Goal: Task Accomplishment & Management: Manage account settings

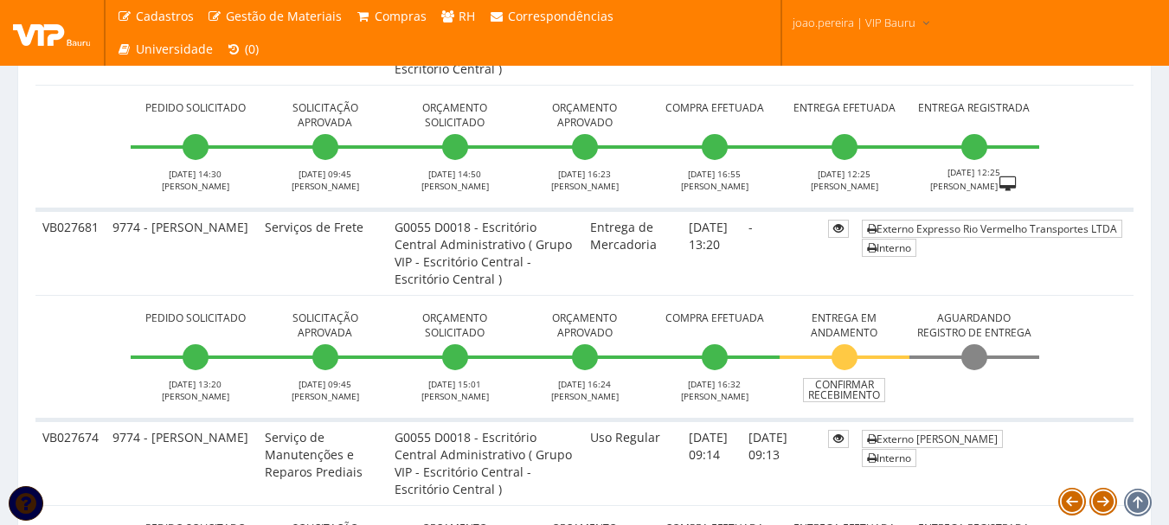
scroll to position [2076, 0]
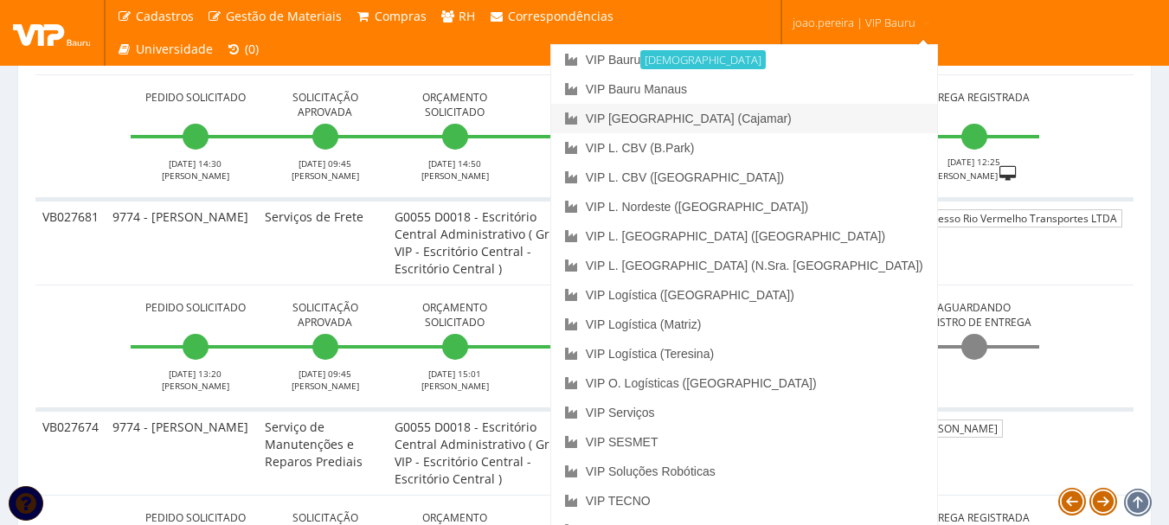
click at [833, 119] on link "VIP [GEOGRAPHIC_DATA] (Cajamar)" at bounding box center [744, 118] width 386 height 29
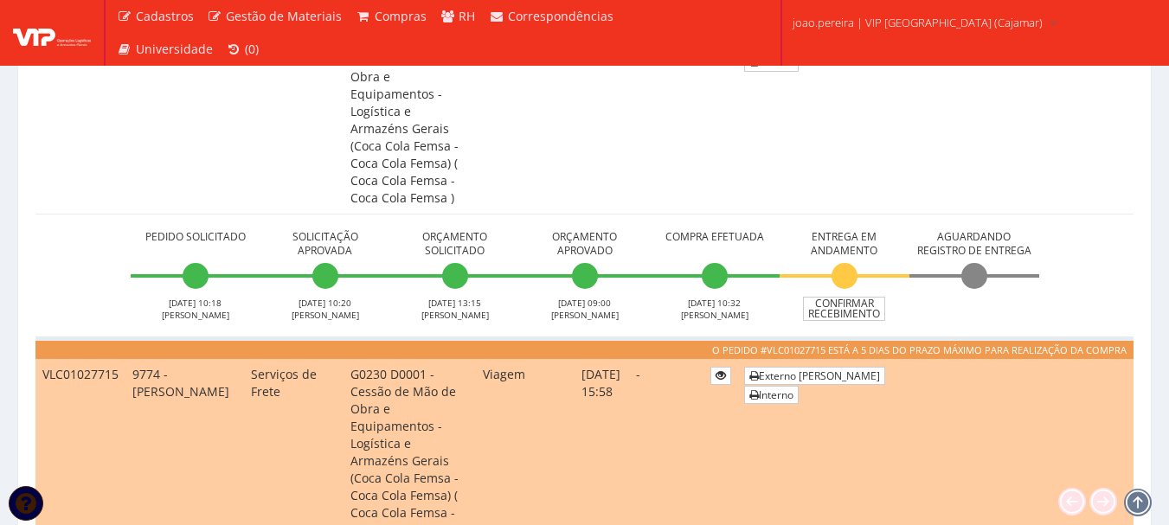
scroll to position [951, 0]
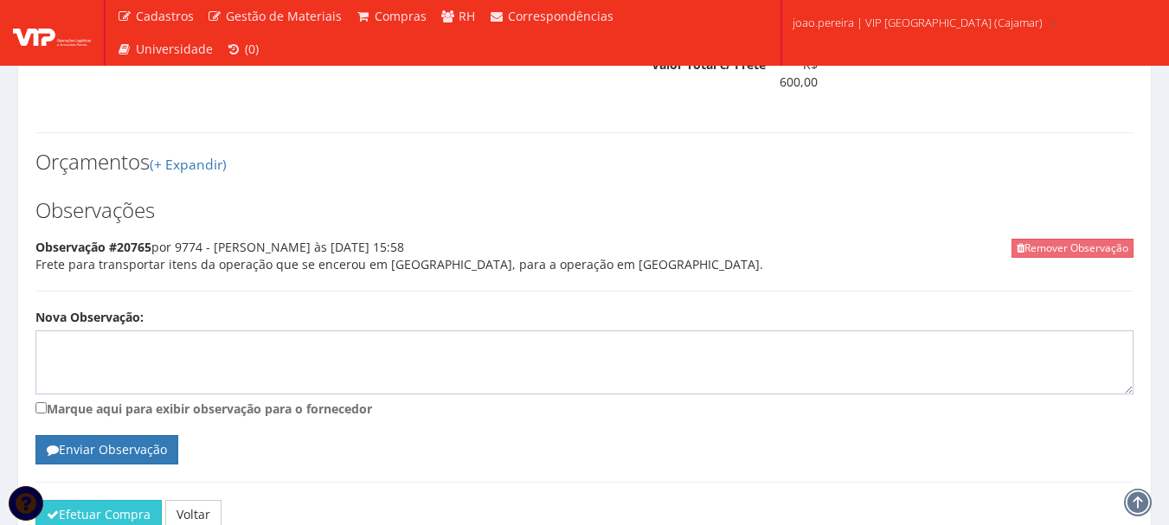
scroll to position [748, 0]
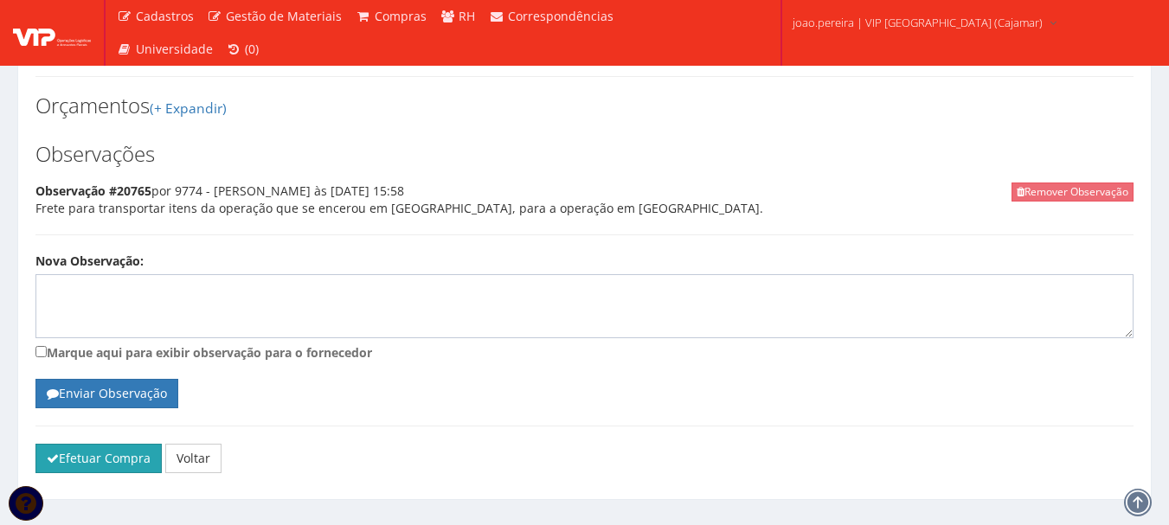
click at [88, 444] on button "Efetuar Compra" at bounding box center [98, 458] width 126 height 29
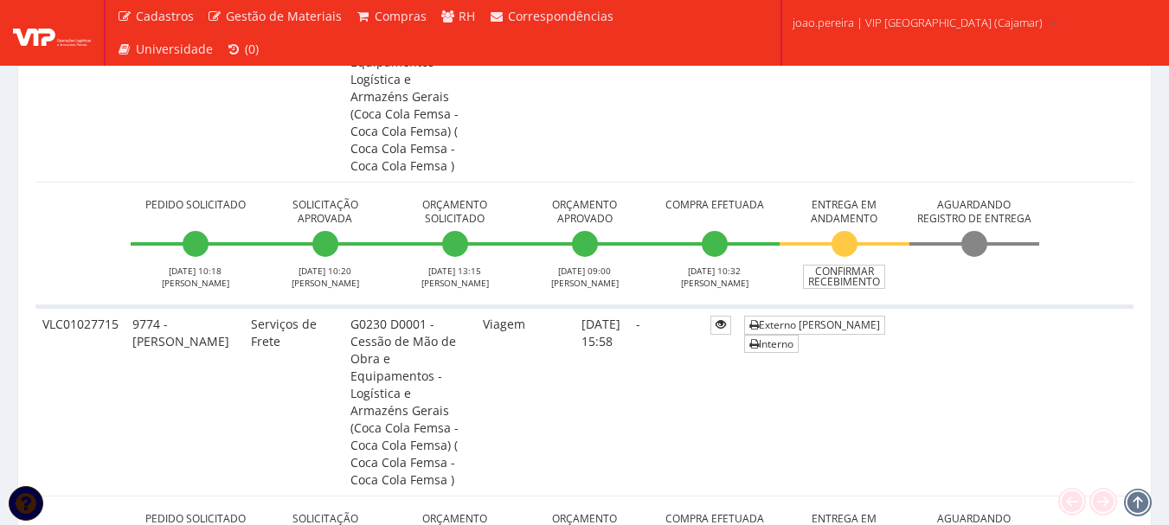
scroll to position [951, 0]
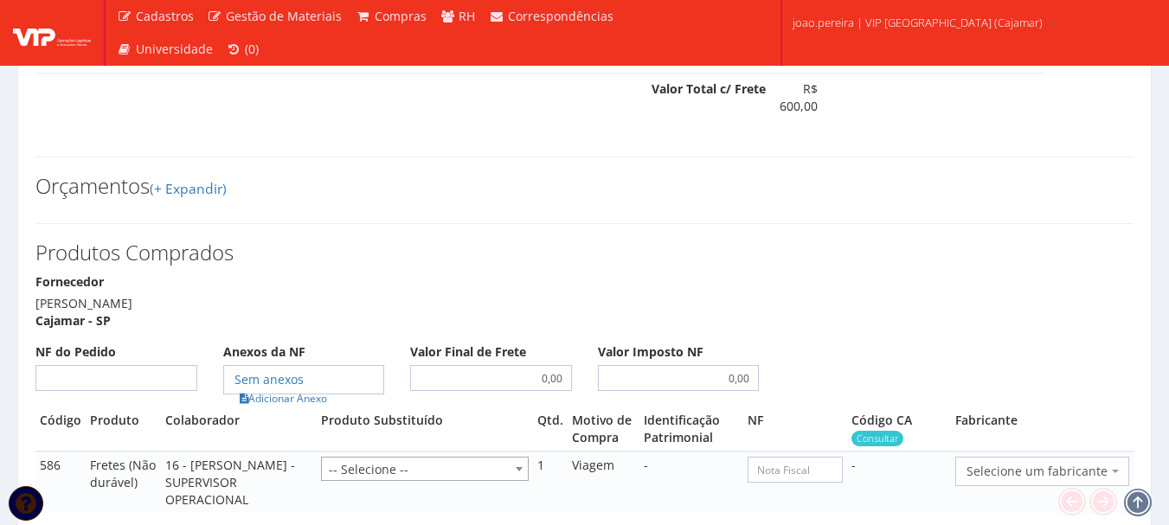
scroll to position [692, 0]
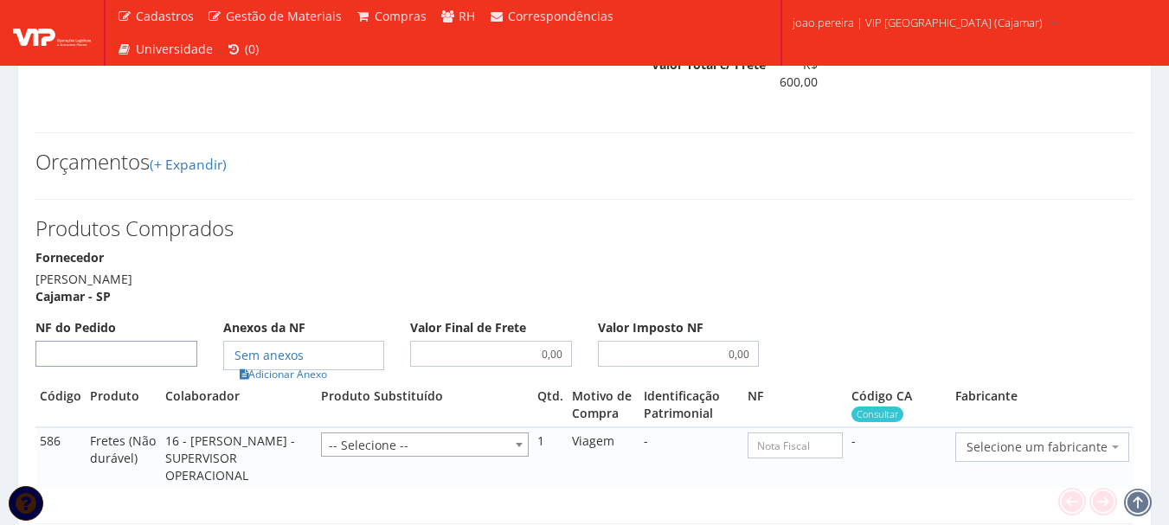
click at [143, 341] on input "NF do Pedido" at bounding box center [116, 354] width 162 height 26
type input "00"
click at [284, 365] on link "Adicionar Anexo" at bounding box center [283, 374] width 98 height 18
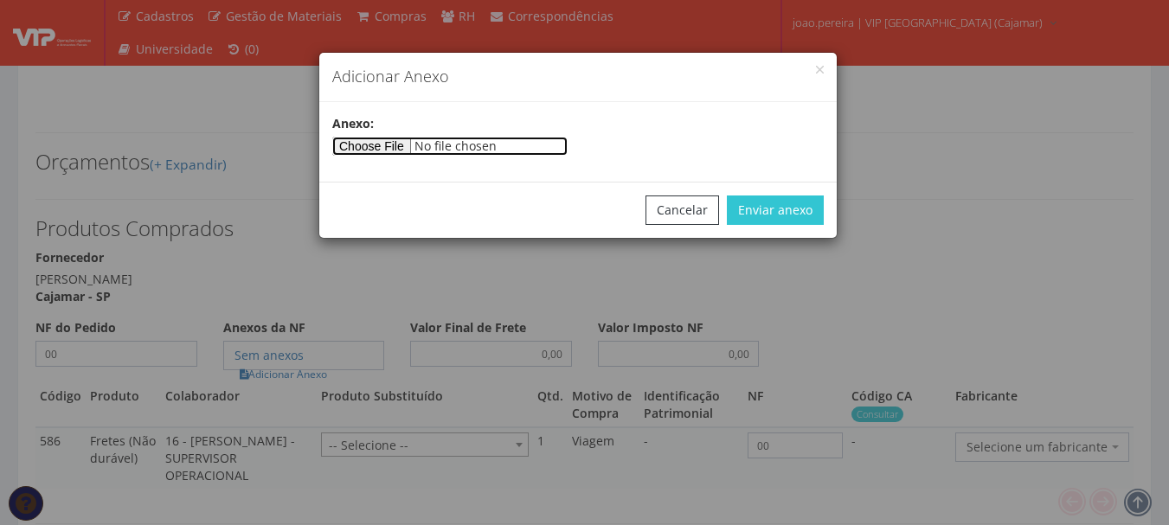
click at [420, 148] on input"] "file" at bounding box center [449, 146] width 235 height 19
type input"] "C:\fakepath\17-09 COMPROVANTE - FRETE 600,00.pdf"
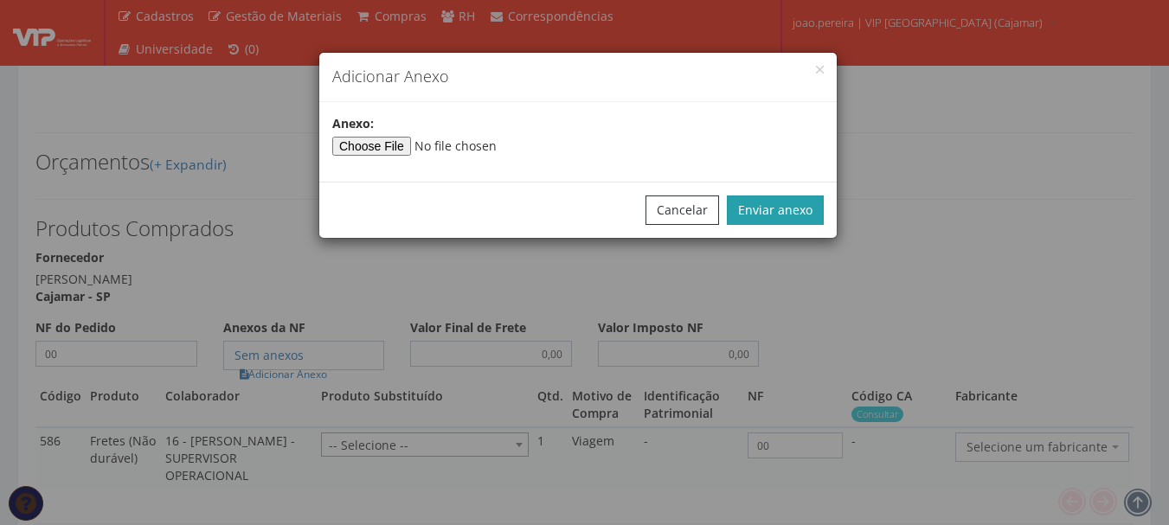
click at [799, 219] on button "Enviar anexo" at bounding box center [775, 209] width 97 height 29
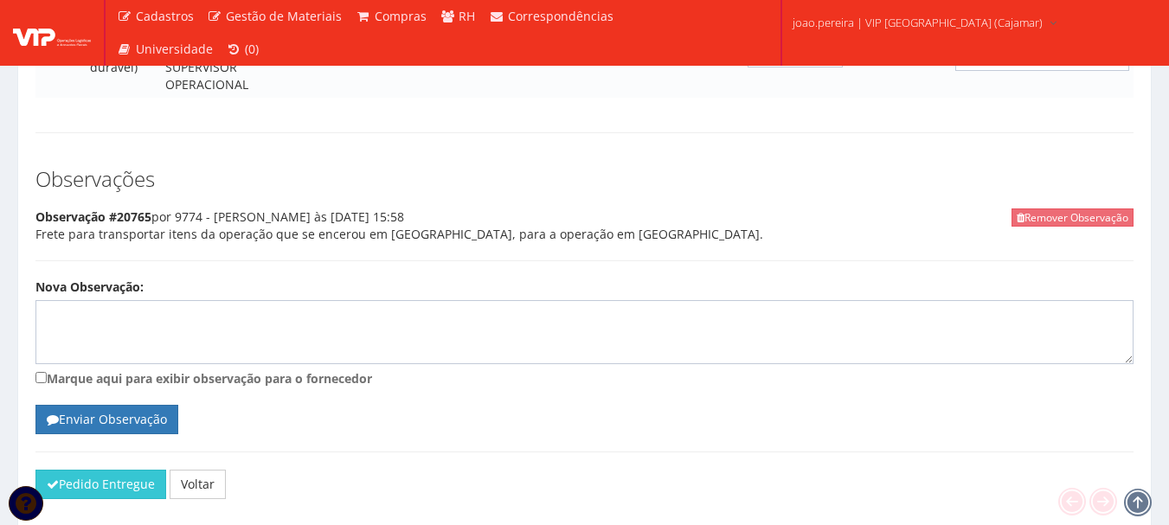
scroll to position [1108, 0]
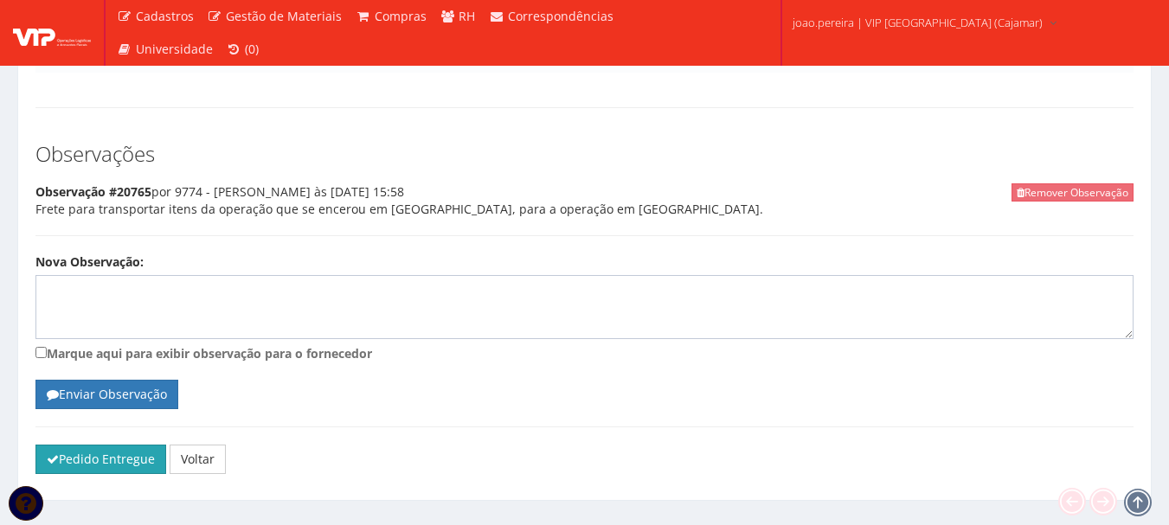
click at [81, 445] on button "Pedido Entregue" at bounding box center [100, 459] width 131 height 29
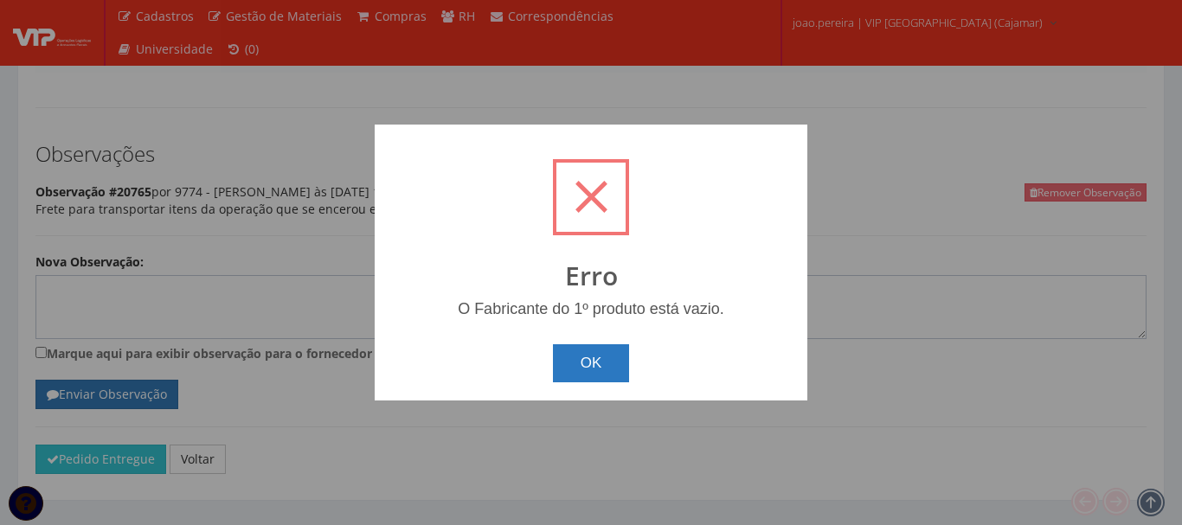
click at [605, 361] on button "OK" at bounding box center [591, 363] width 77 height 38
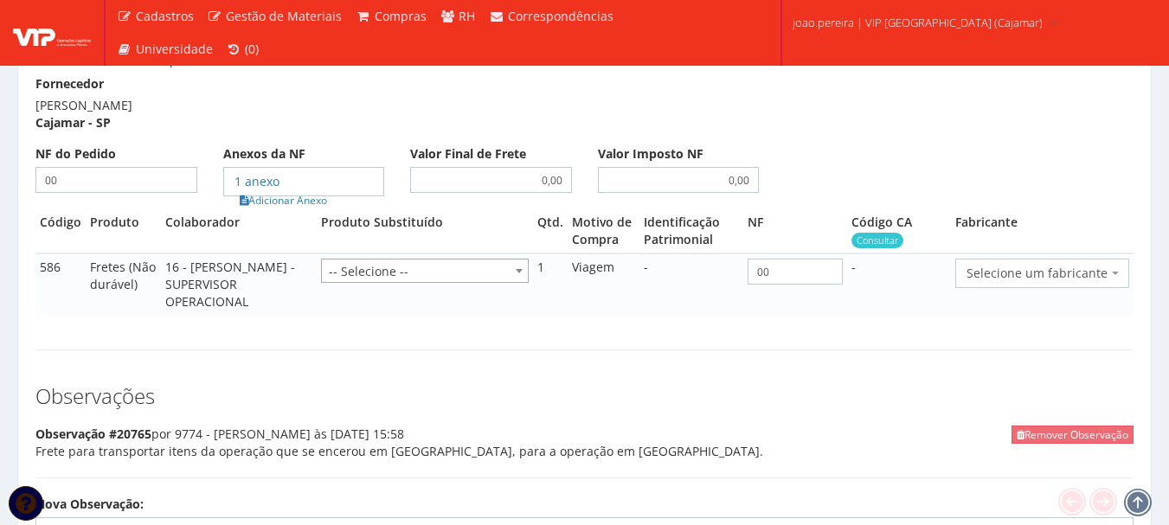
scroll to position [849, 0]
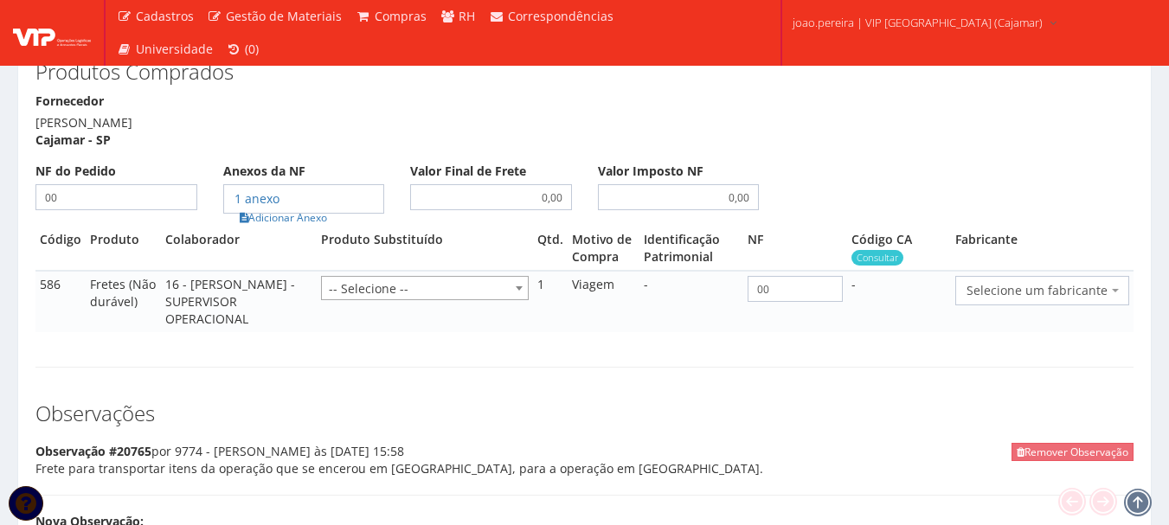
click at [1027, 282] on span "Selecione um fabricante" at bounding box center [1036, 290] width 141 height 17
type input "e"
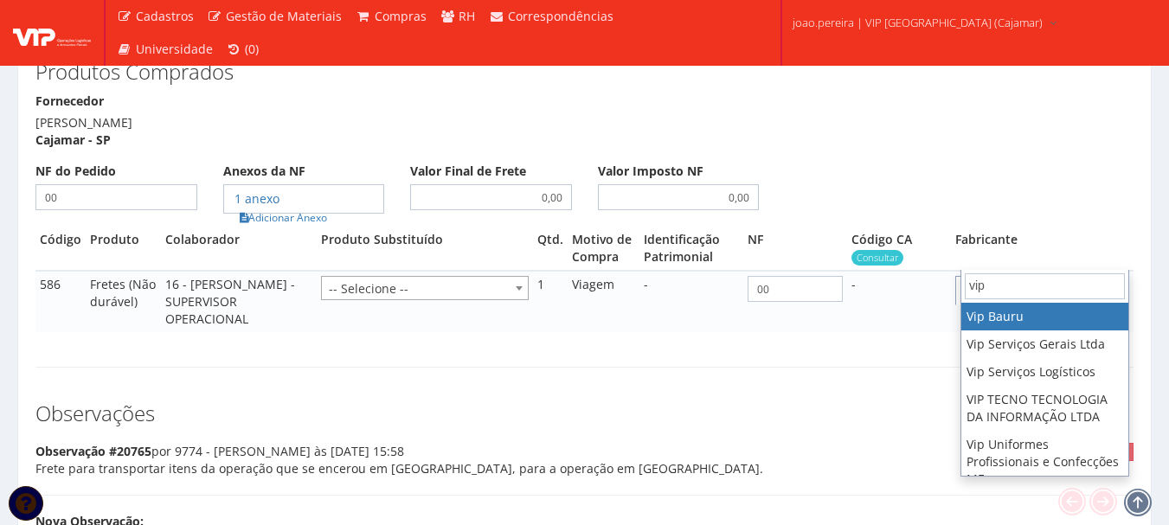
type input "vip"
select select "70"
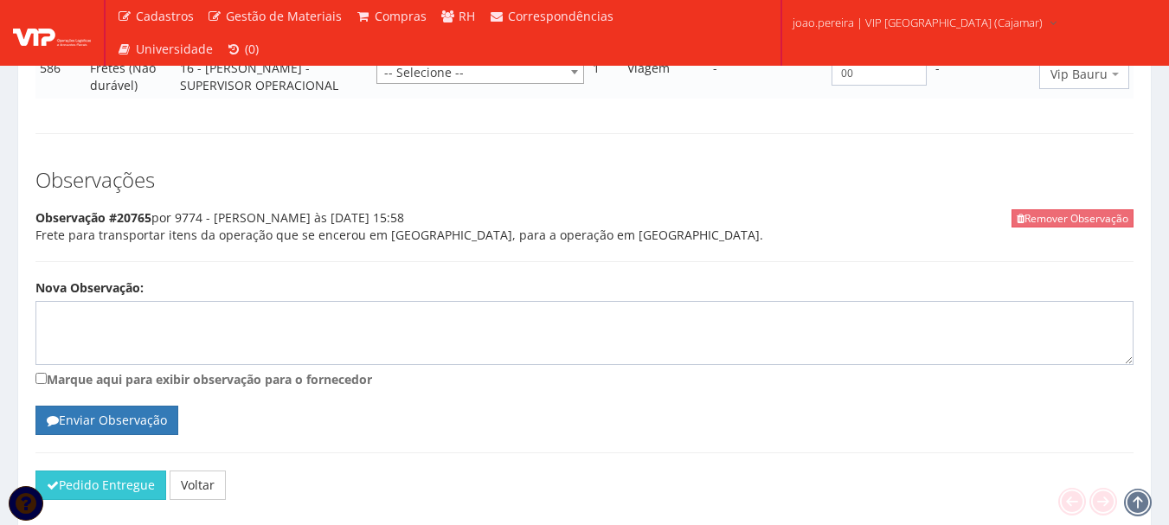
scroll to position [1091, 0]
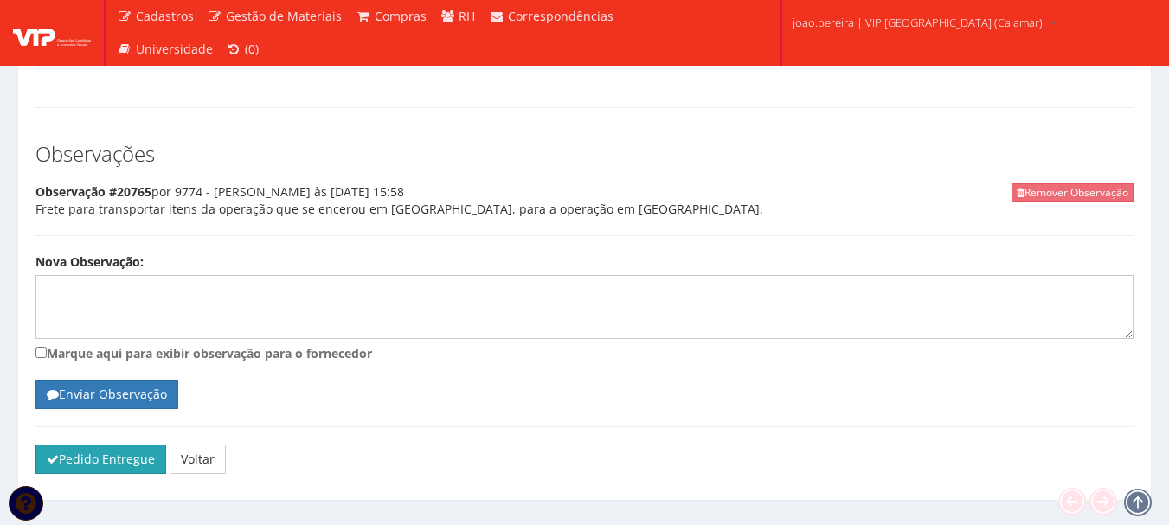
click at [83, 445] on button "Pedido Entregue" at bounding box center [100, 459] width 131 height 29
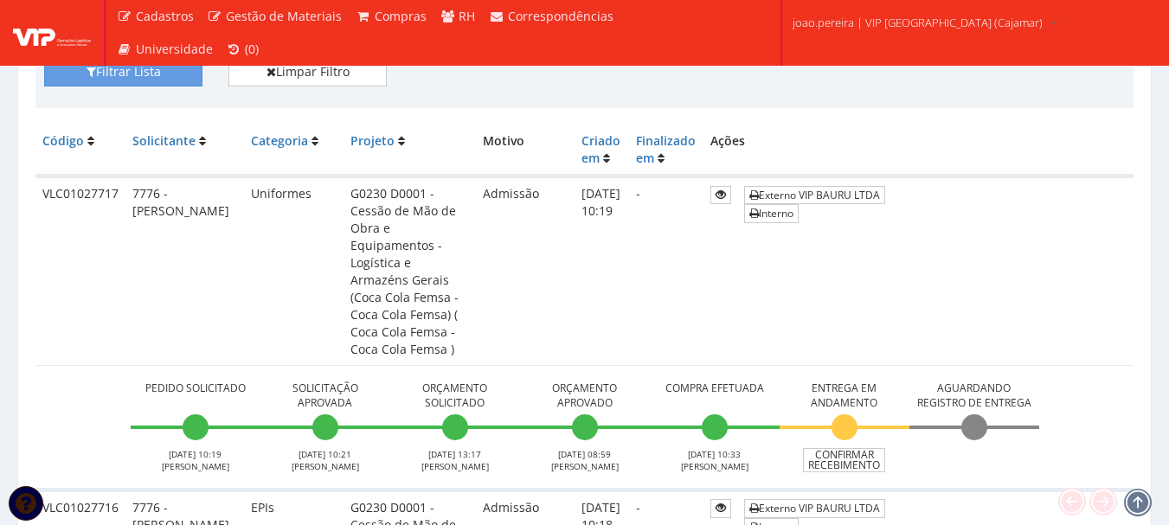
scroll to position [432, 0]
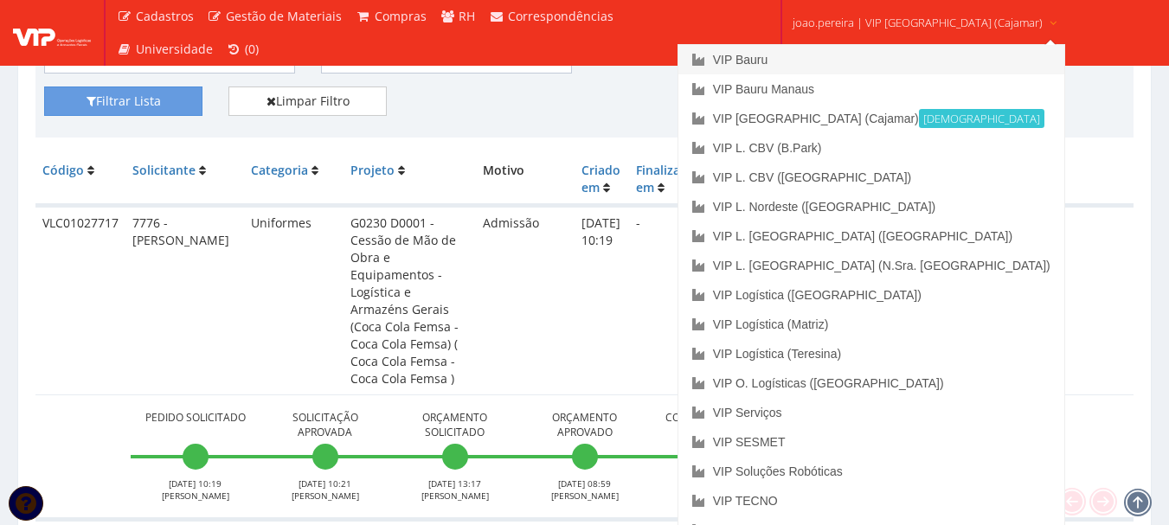
click at [826, 65] on link "VIP Bauru" at bounding box center [871, 59] width 386 height 29
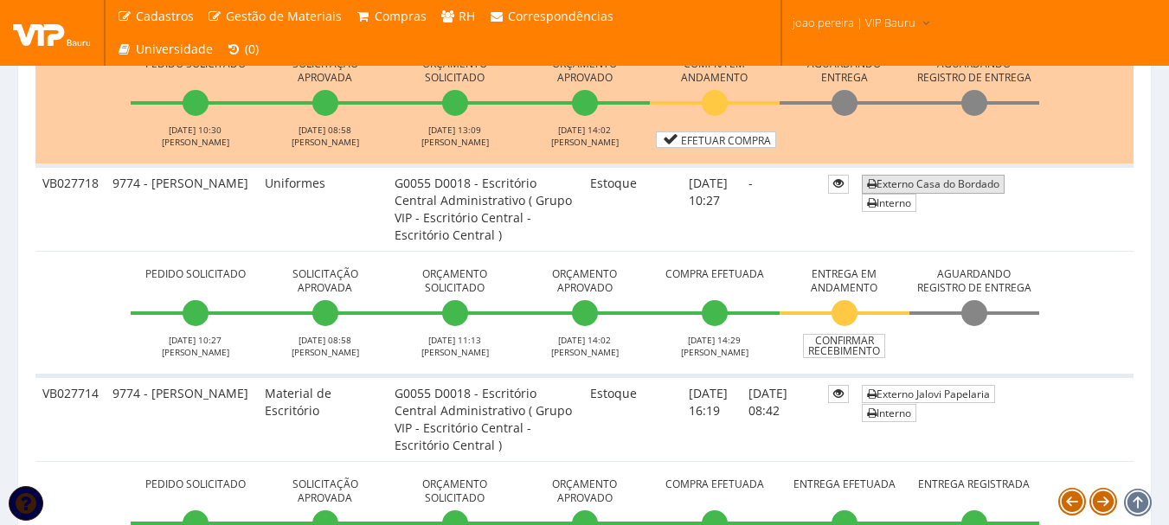
scroll to position [682, 0]
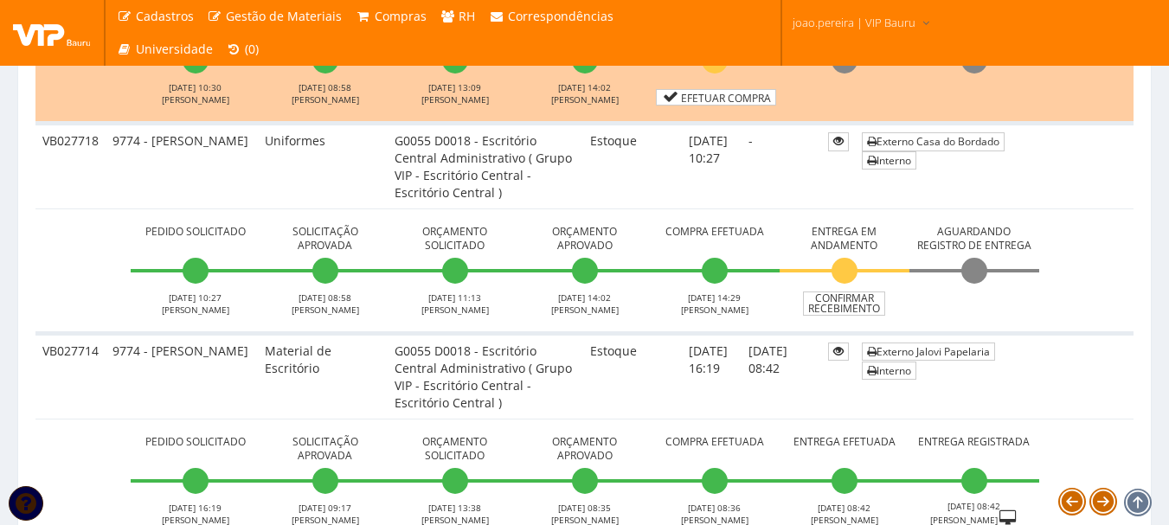
click at [1116, 387] on td "Externo Jalovi Papelaria Interno" at bounding box center [994, 376] width 279 height 86
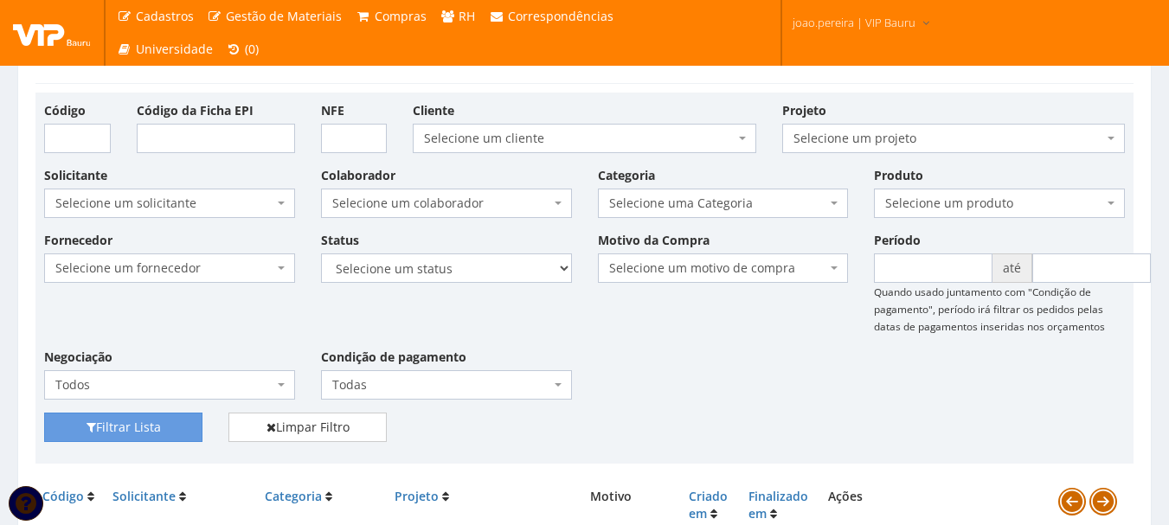
scroll to position [0, 0]
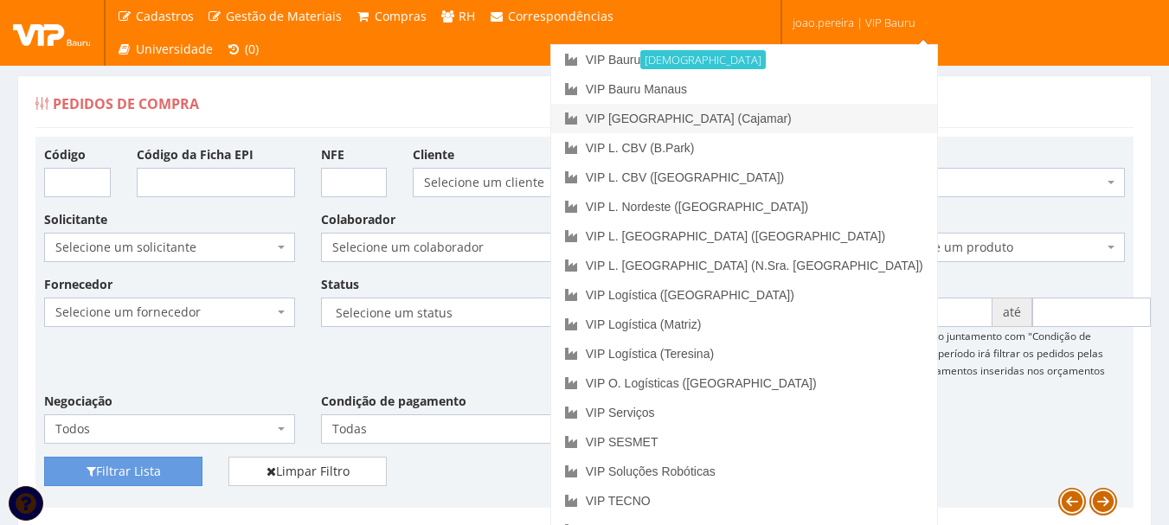
click at [834, 120] on link "VIP [GEOGRAPHIC_DATA] (Cajamar)" at bounding box center [744, 118] width 386 height 29
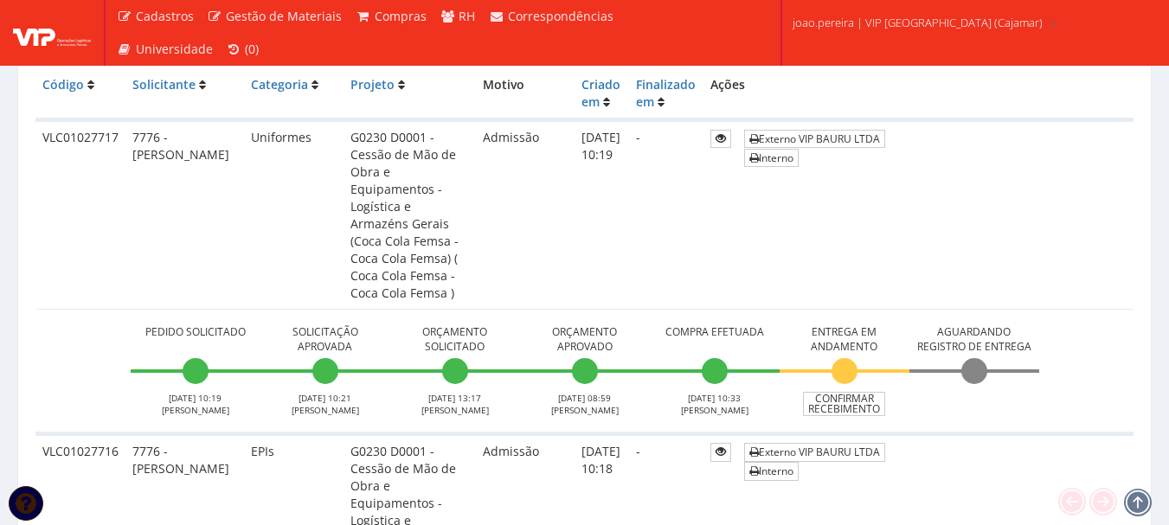
scroll to position [346, 0]
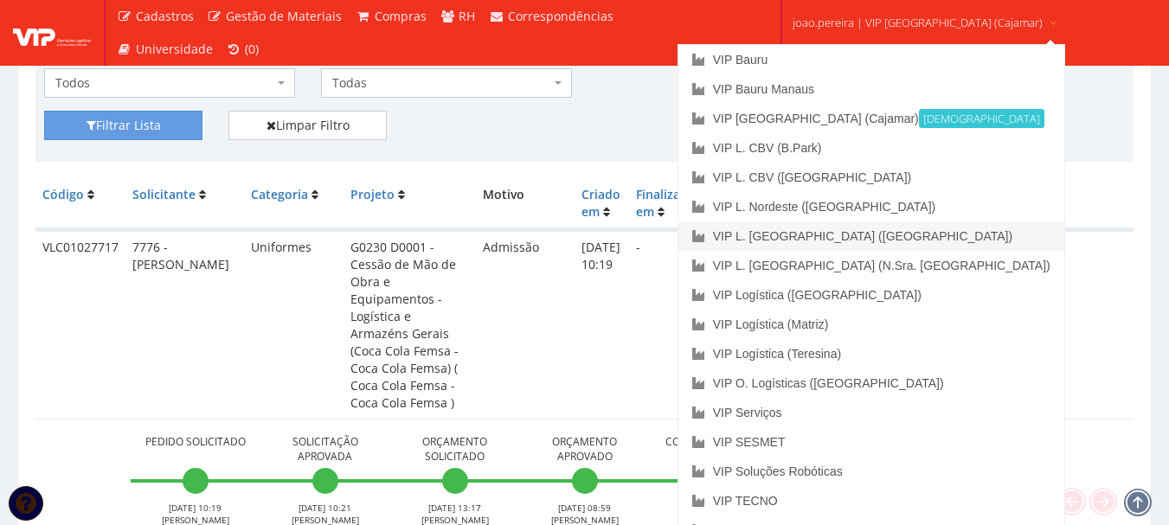
click at [900, 228] on link "VIP L. [GEOGRAPHIC_DATA] ([GEOGRAPHIC_DATA])" at bounding box center [871, 235] width 386 height 29
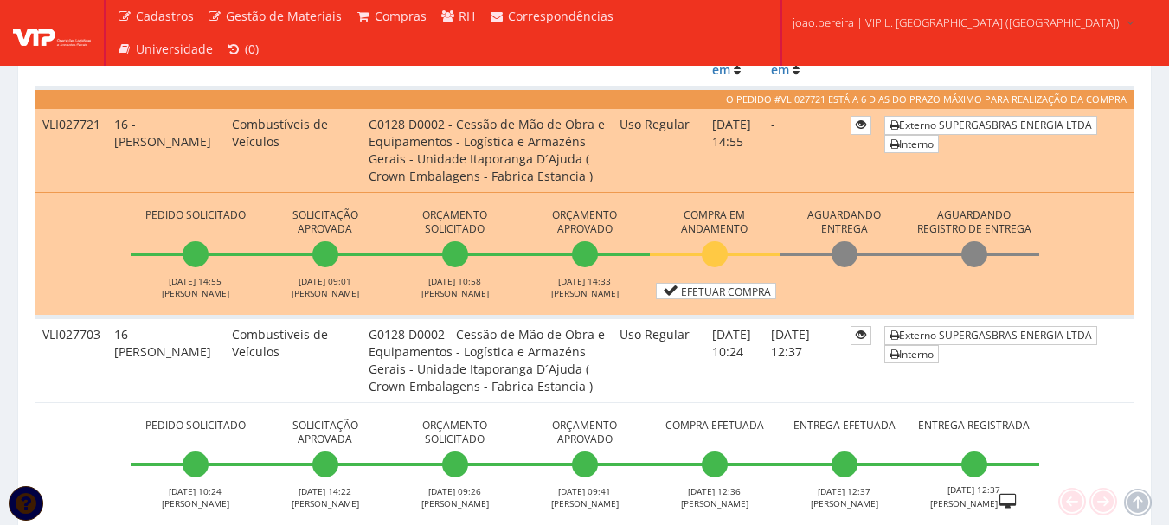
scroll to position [519, 0]
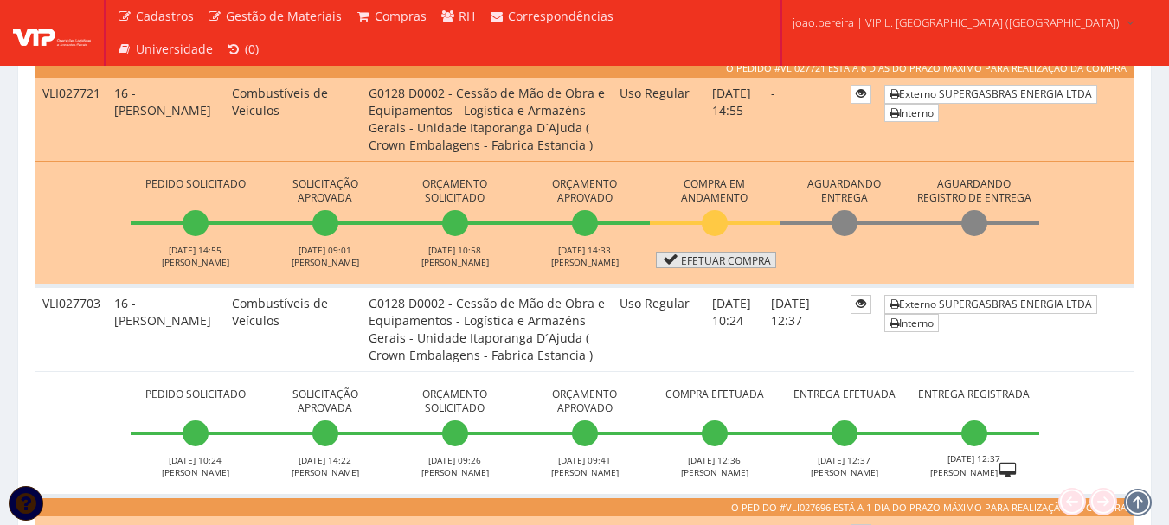
click at [739, 253] on link "Efetuar Compra" at bounding box center [716, 260] width 120 height 16
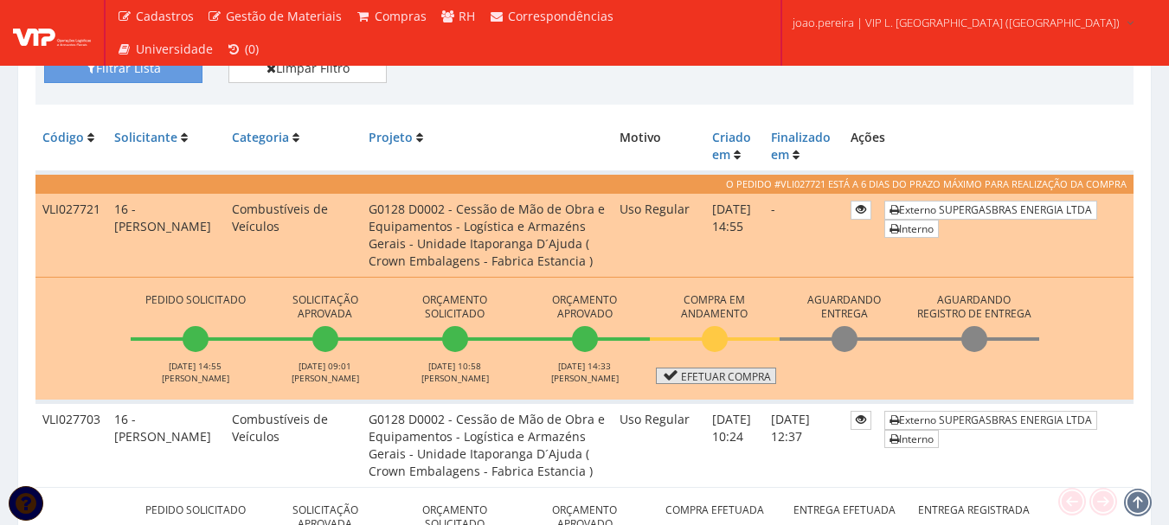
scroll to position [432, 0]
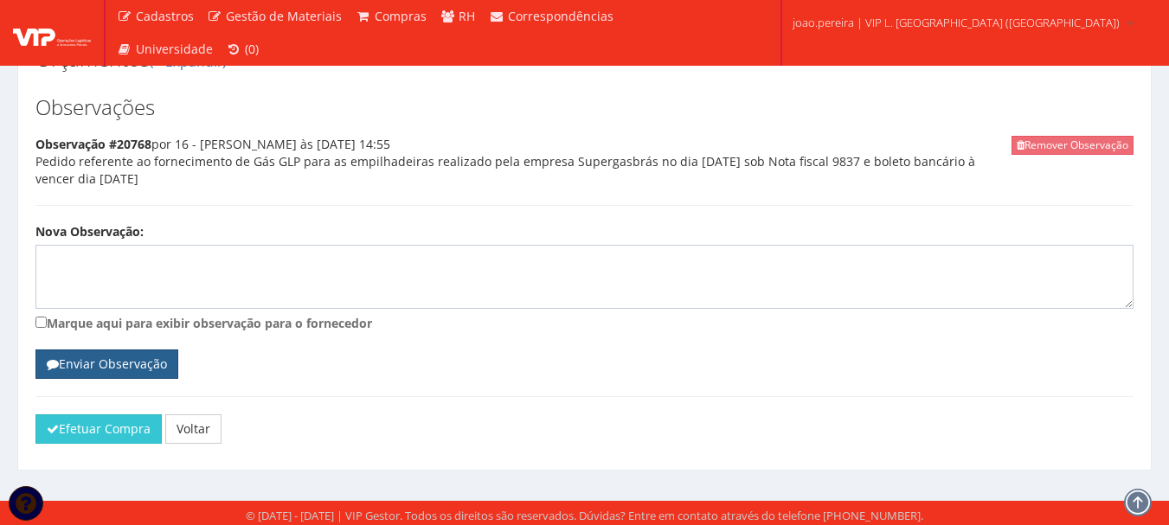
scroll to position [799, 0]
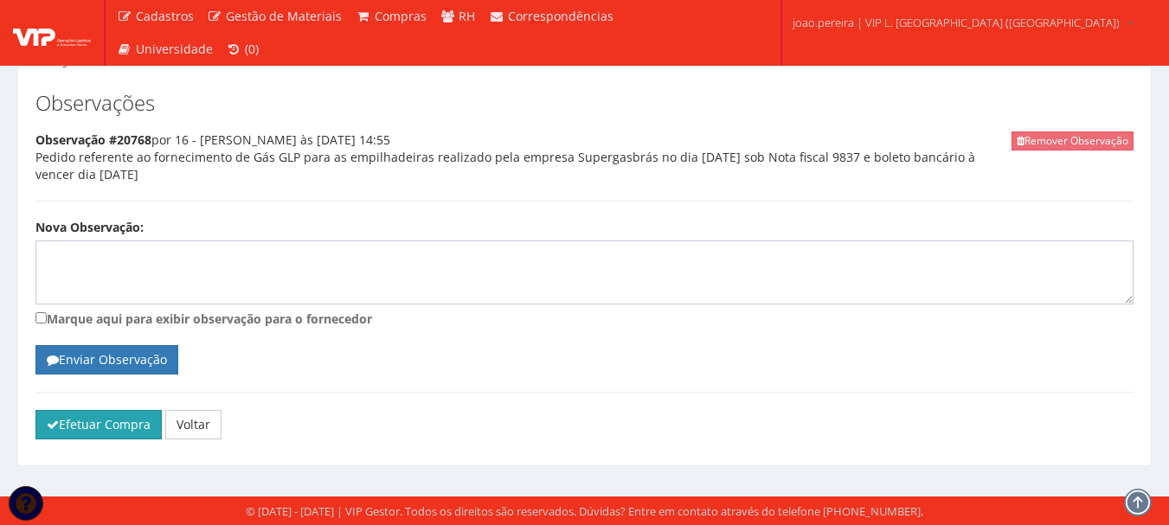
click at [82, 429] on button "Efetuar Compra" at bounding box center [98, 424] width 126 height 29
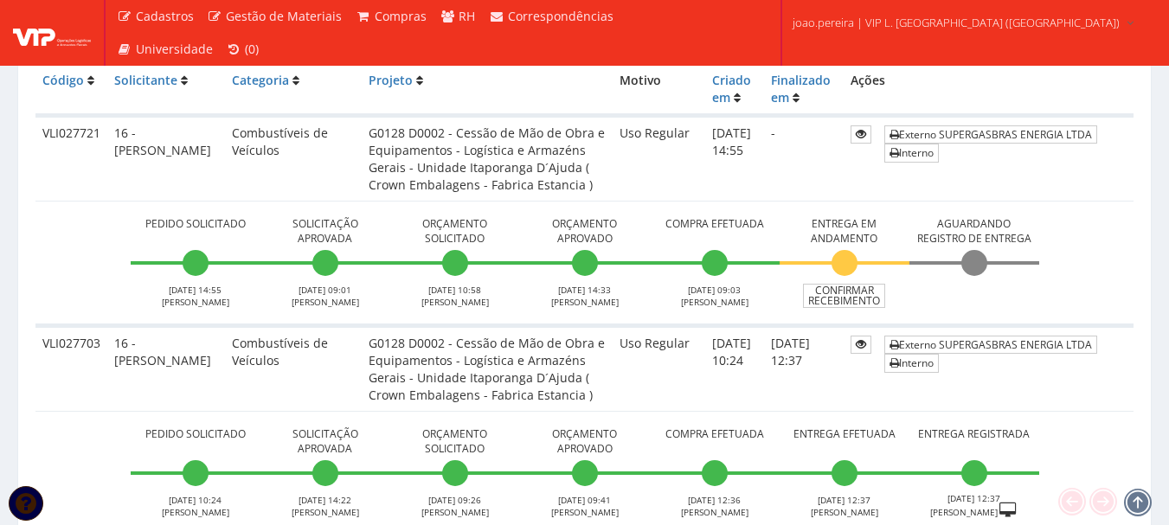
scroll to position [519, 0]
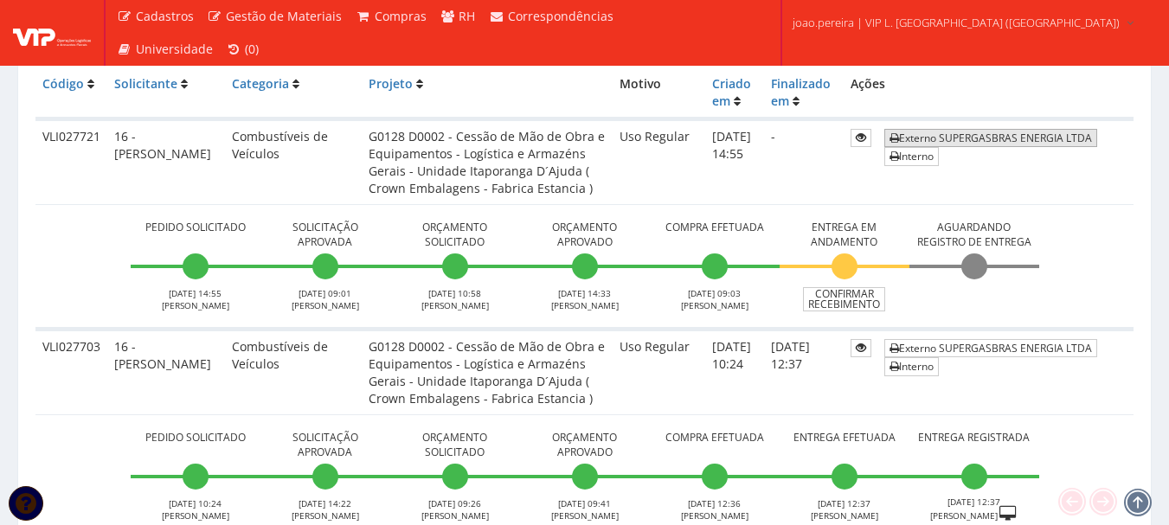
click at [977, 136] on link "Externo SUPERGASBRAS ENERGIA LTDA" at bounding box center [990, 138] width 213 height 18
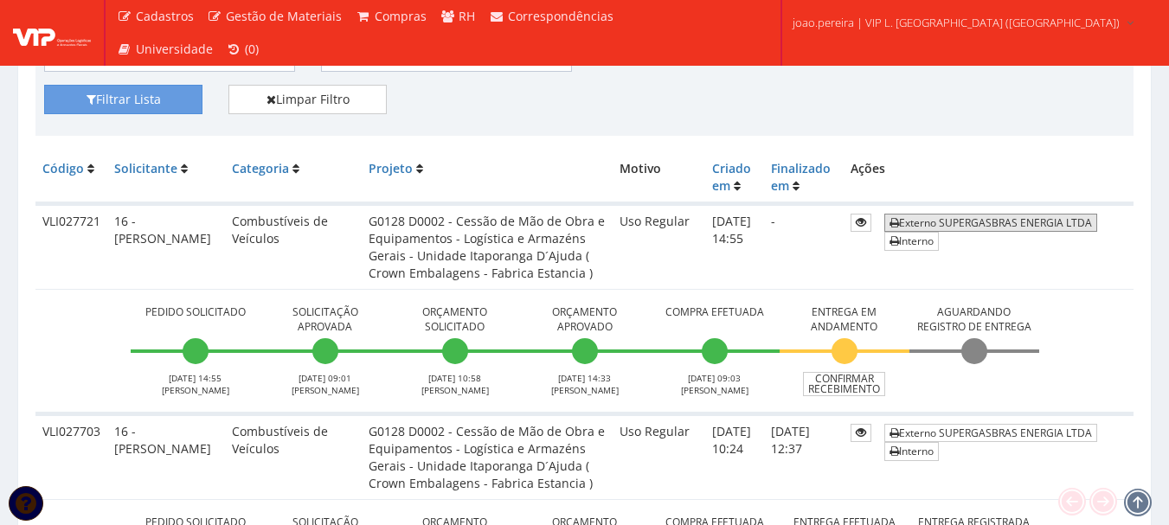
scroll to position [432, 0]
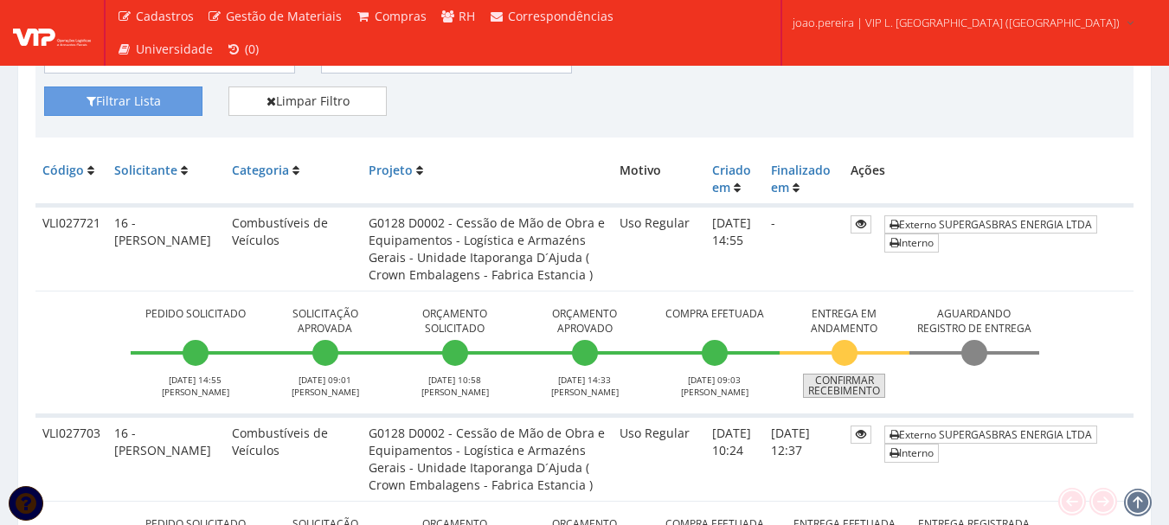
click at [862, 388] on link "Confirmar Recebimento" at bounding box center [844, 386] width 82 height 24
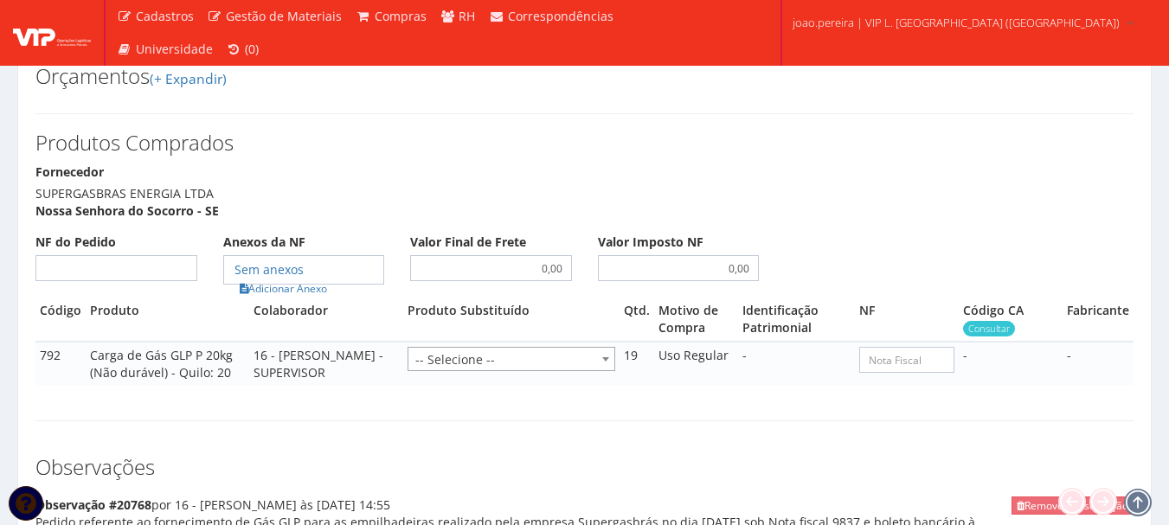
scroll to position [778, 0]
click at [97, 270] on input "NF do Pedido" at bounding box center [116, 267] width 162 height 26
click at [126, 265] on input "NF do Pedido" at bounding box center [116, 267] width 162 height 26
click at [158, 263] on input "NF do Pedido" at bounding box center [116, 267] width 162 height 26
click at [152, 266] on input "NF do Pedido" at bounding box center [116, 267] width 162 height 26
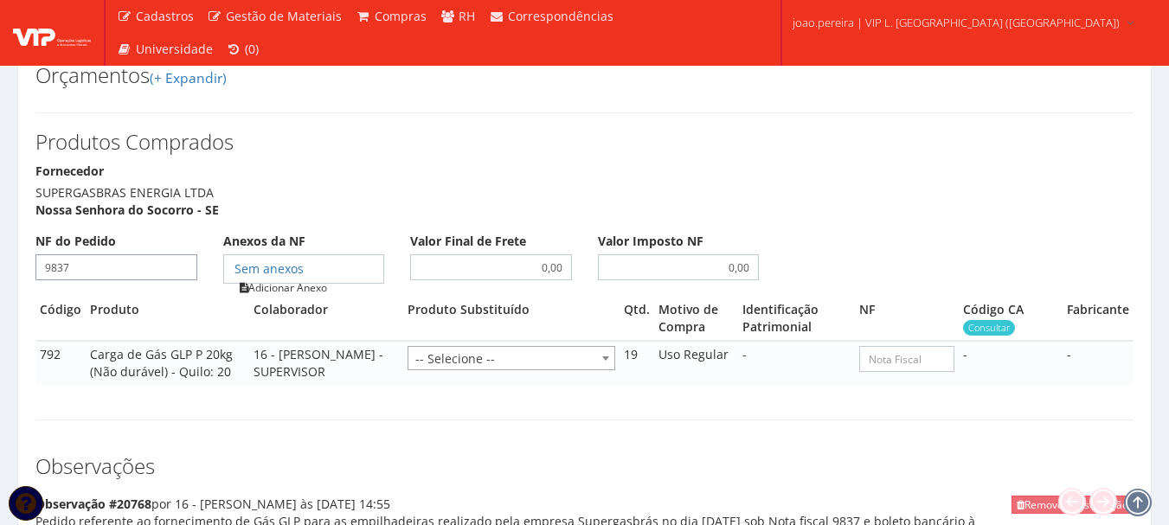
type input "9837"
click at [285, 285] on link "Adicionar Anexo" at bounding box center [283, 288] width 98 height 18
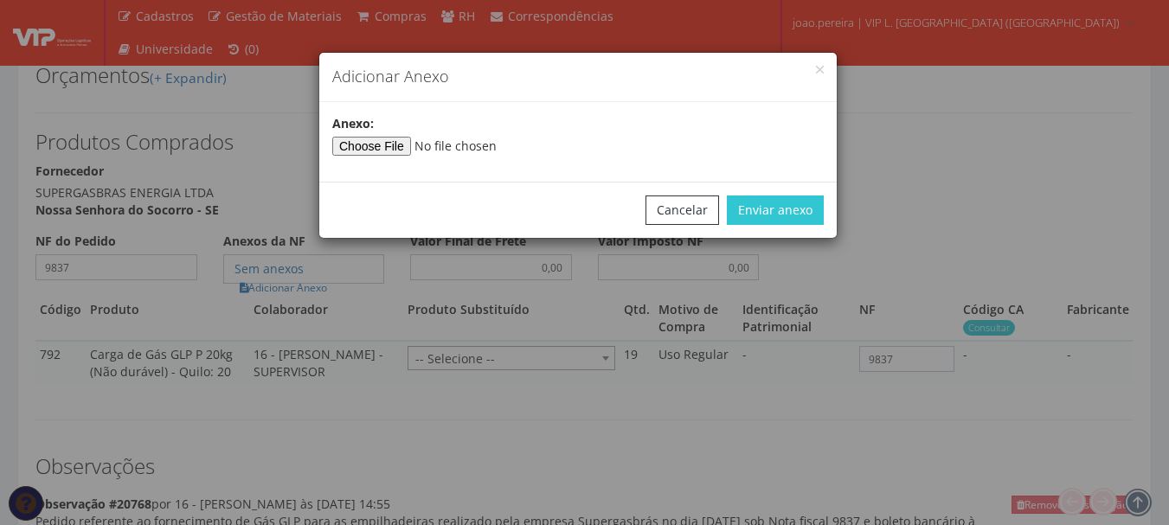
type input"] "C:\fakepath\NF 9837 - SUPERGASBRAS.pdf"
click at [816, 208] on button "Enviar anexo" at bounding box center [775, 209] width 97 height 29
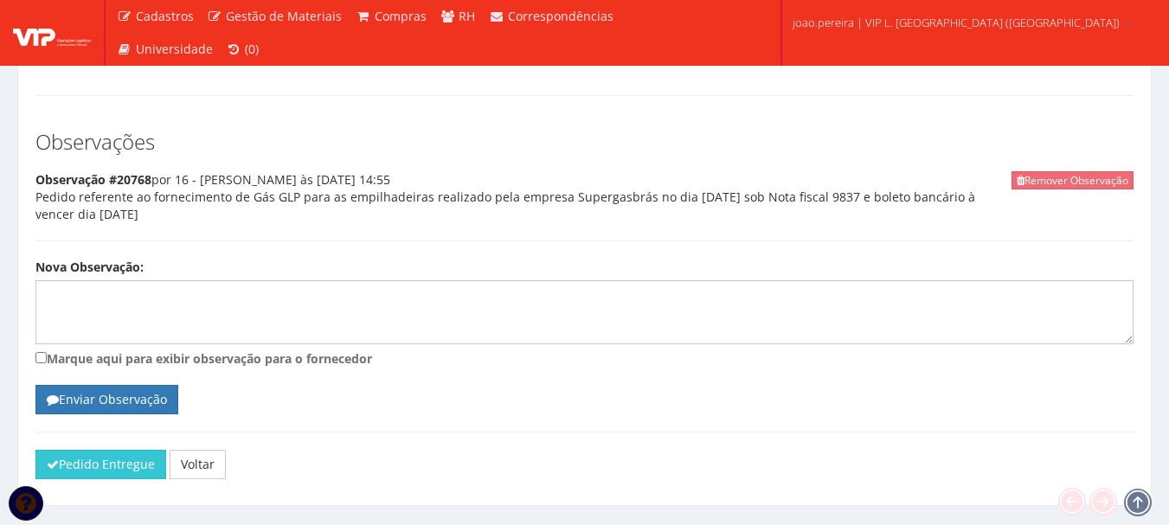
scroll to position [1143, 0]
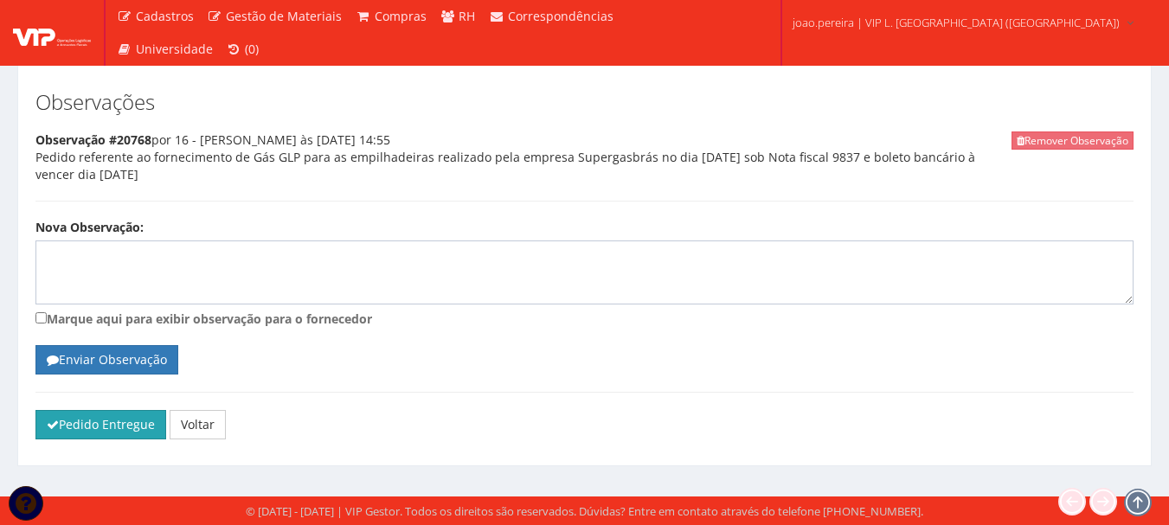
click at [83, 431] on button "Pedido Entregue" at bounding box center [100, 424] width 131 height 29
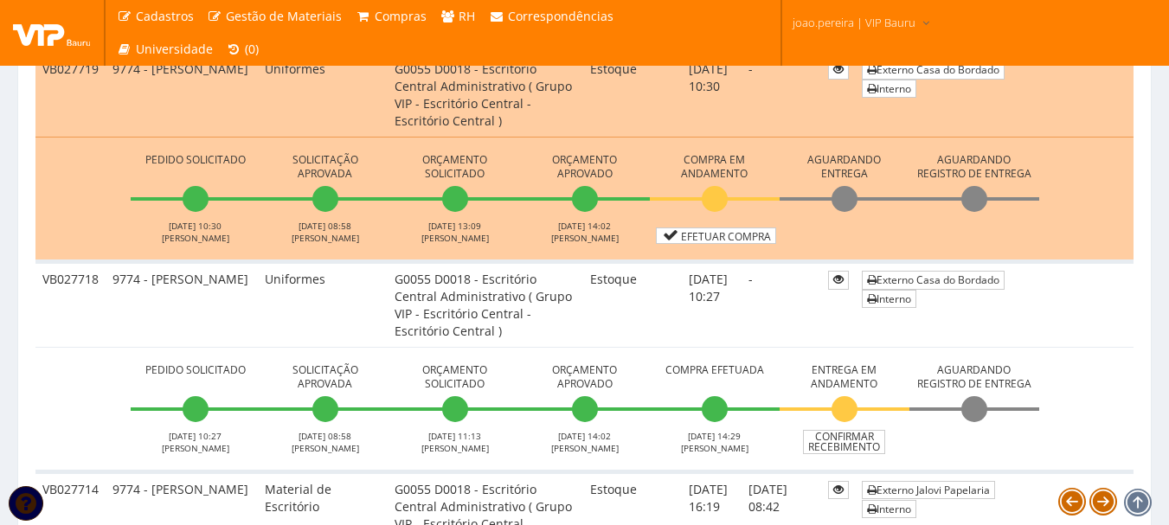
scroll to position [519, 0]
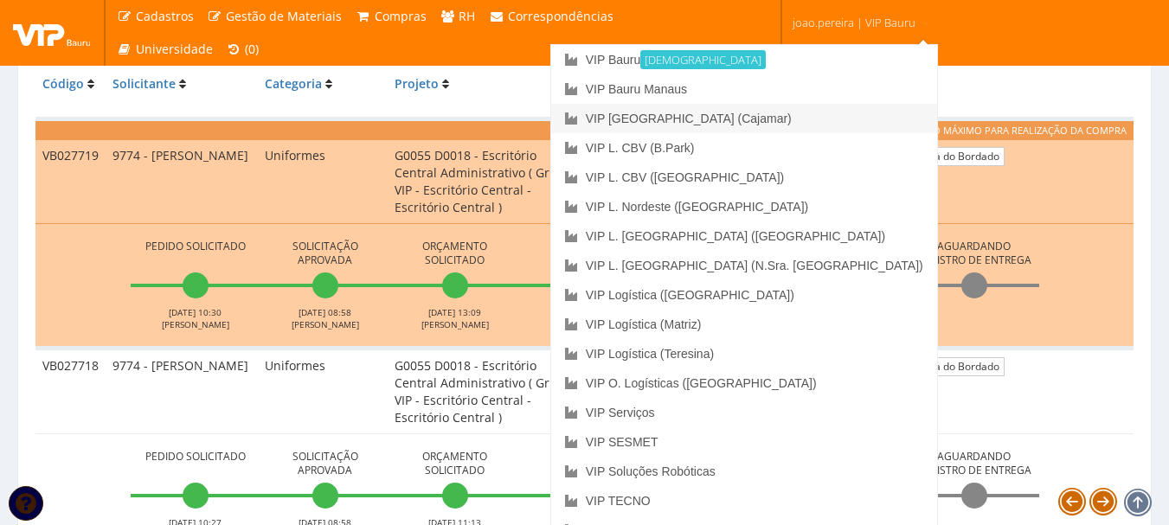
click at [803, 114] on link "VIP [GEOGRAPHIC_DATA] (Cajamar)" at bounding box center [744, 118] width 386 height 29
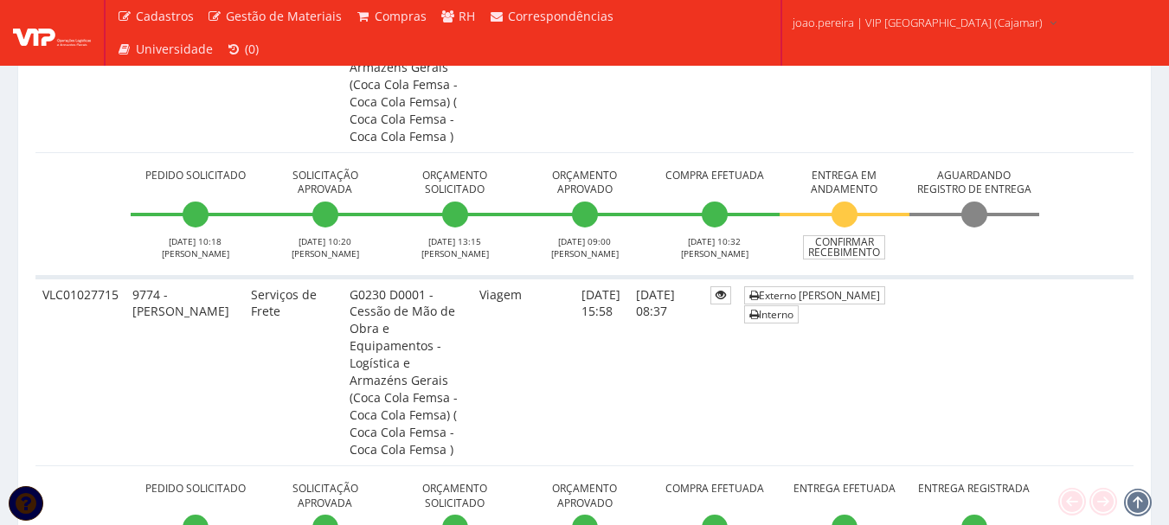
scroll to position [1211, 0]
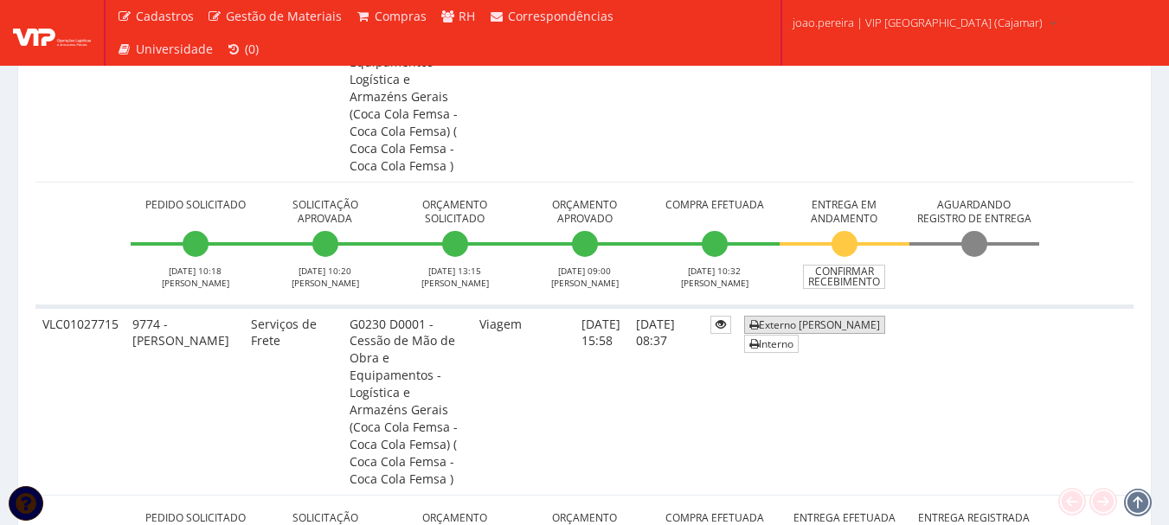
click at [872, 316] on link "Externo Edimilson Gomes da Silva" at bounding box center [814, 325] width 141 height 18
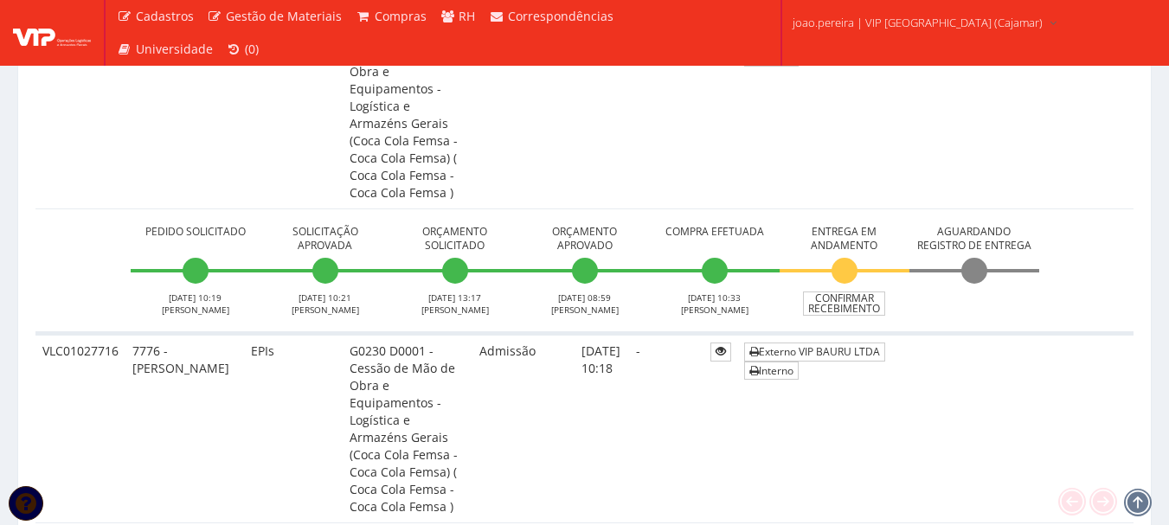
scroll to position [865, 0]
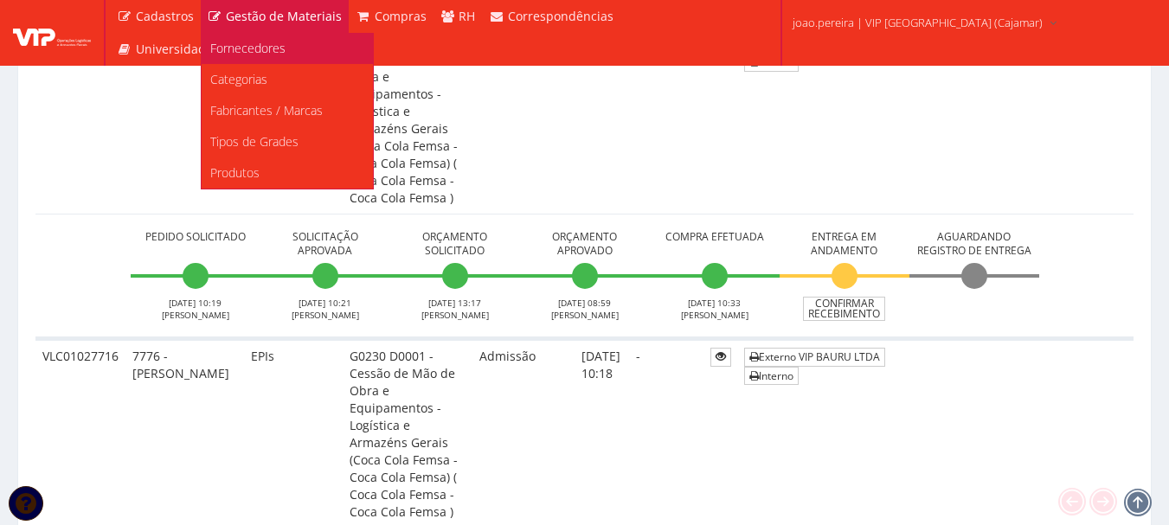
click at [245, 54] on span "Fornecedores" at bounding box center [247, 48] width 75 height 16
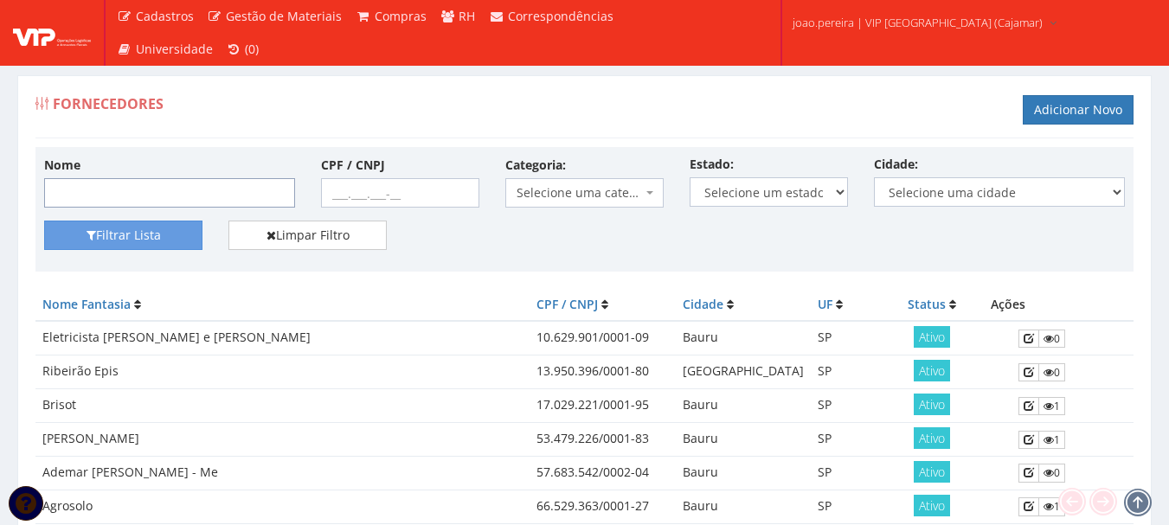
click at [228, 188] on input "Nome" at bounding box center [169, 192] width 251 height 29
type input "edmilson"
click at [44, 221] on button "Filtrar Lista" at bounding box center [123, 235] width 158 height 29
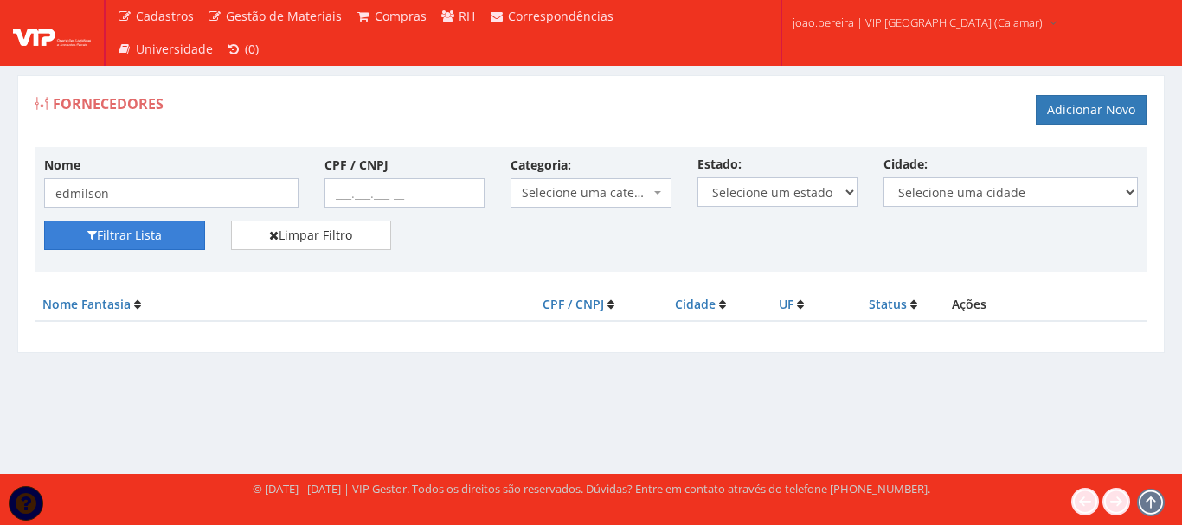
click at [144, 232] on button "Filtrar Lista" at bounding box center [124, 235] width 161 height 29
click at [148, 240] on button "Filtrar Lista" at bounding box center [124, 235] width 161 height 29
click at [136, 199] on input "edmilson" at bounding box center [171, 192] width 254 height 29
type input "edmilson"
click at [149, 236] on button "Filtrar Lista" at bounding box center [124, 235] width 161 height 29
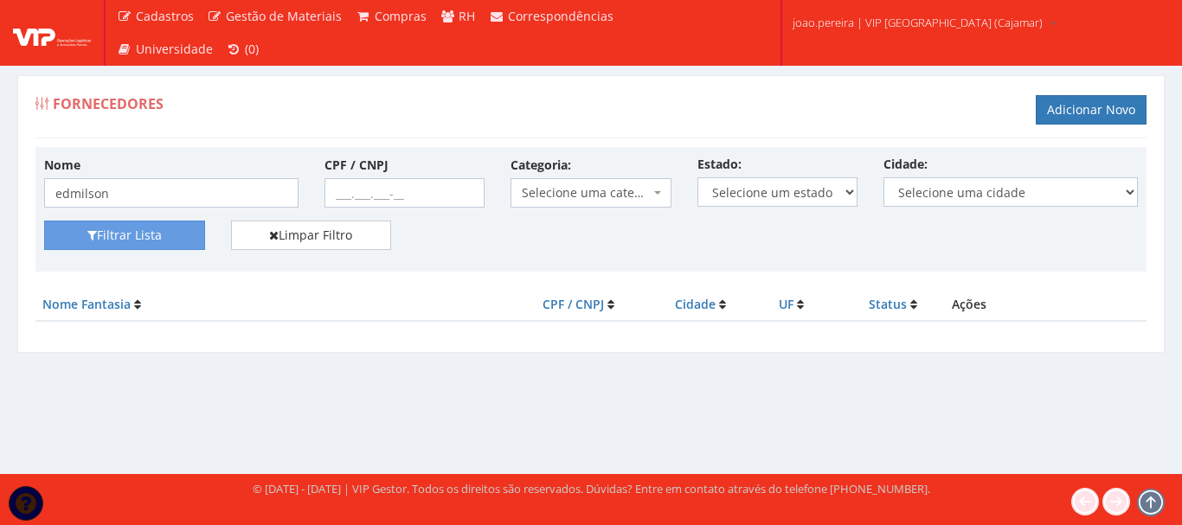
click at [257, 372] on div "Fornecedores Adicionar Novo Nome edmilson CPF / CNPJ Categoria: Selecione uma c…" at bounding box center [590, 224] width 1173 height 299
click at [55, 398] on div "Fornecedores Adicionar Novo Nome edmilson CPF / CNPJ Categoria: Selecione uma c…" at bounding box center [591, 258] width 1182 height 431
click at [539, 390] on div "Fornecedores Adicionar Novo Nome edmilson CPF / CNPJ Categoria: Selecione uma c…" at bounding box center [591, 258] width 1182 height 431
drag, startPoint x: 434, startPoint y: 191, endPoint x: 145, endPoint y: 189, distance: 288.9
click at [145, 189] on div "Nome edmilson CPF / CNPJ Categoria: Selecione uma categoria (Inativo - Não usar…" at bounding box center [590, 188] width 1119 height 65
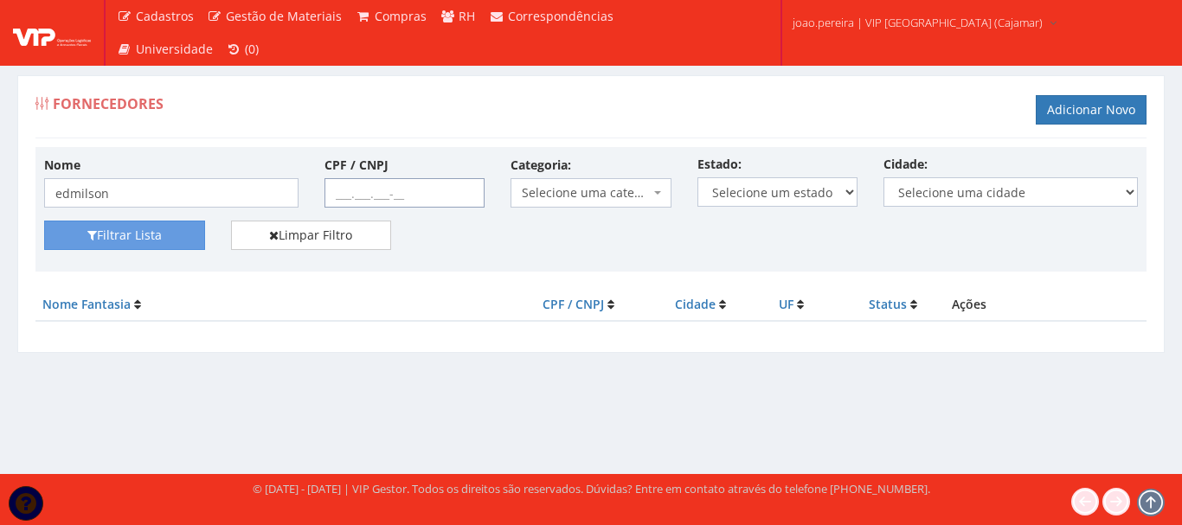
paste input "44.050.874/0001-29"
type input "44.050.874/0001-29"
drag, startPoint x: 142, startPoint y: 195, endPoint x: 0, endPoint y: 172, distance: 143.6
click at [0, 174] on div "Fornecedores Adicionar Novo Nome edmilson CPF / CNPJ 44.050.874/0001-29 Categor…" at bounding box center [591, 258] width 1182 height 431
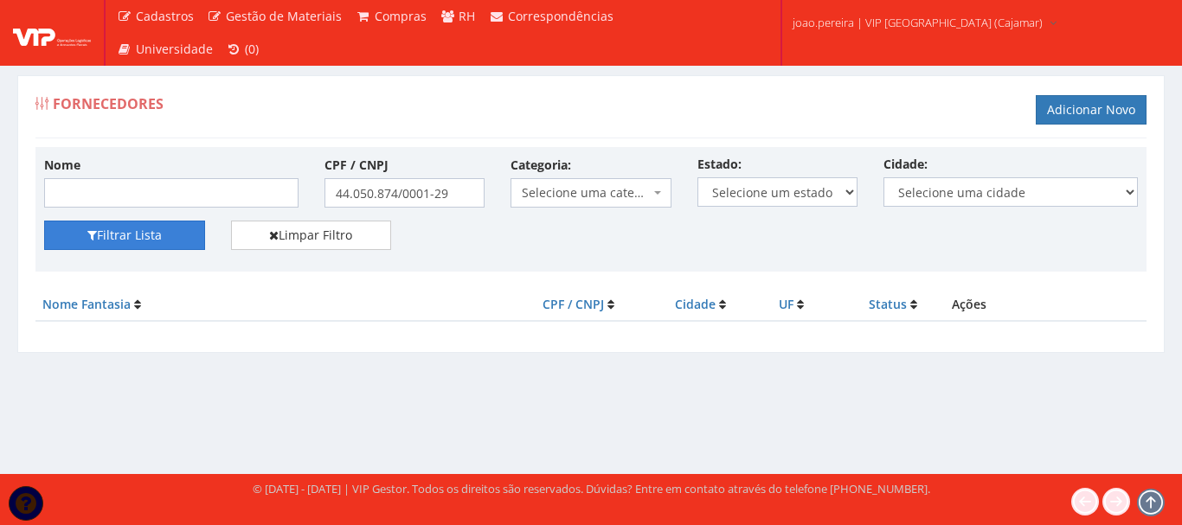
click at [106, 239] on button "Filtrar Lista" at bounding box center [124, 235] width 161 height 29
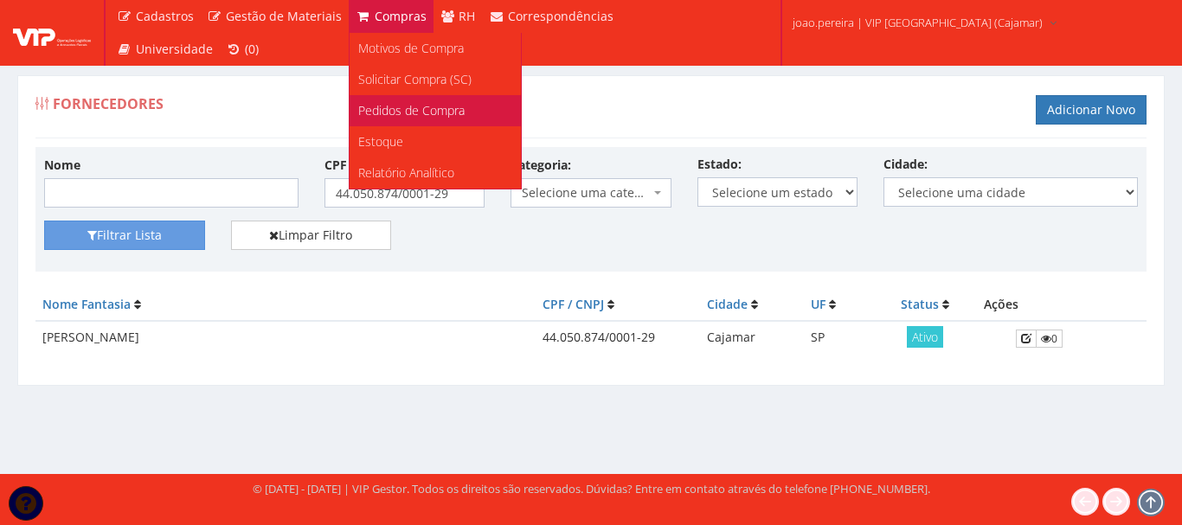
click at [407, 106] on span "Pedidos de Compra" at bounding box center [411, 110] width 106 height 16
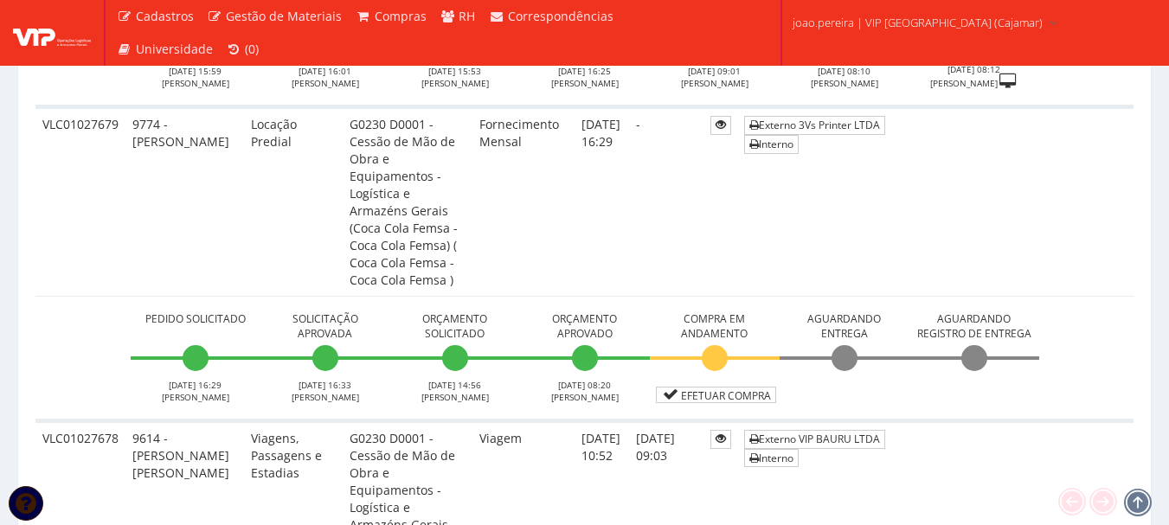
scroll to position [8066, 0]
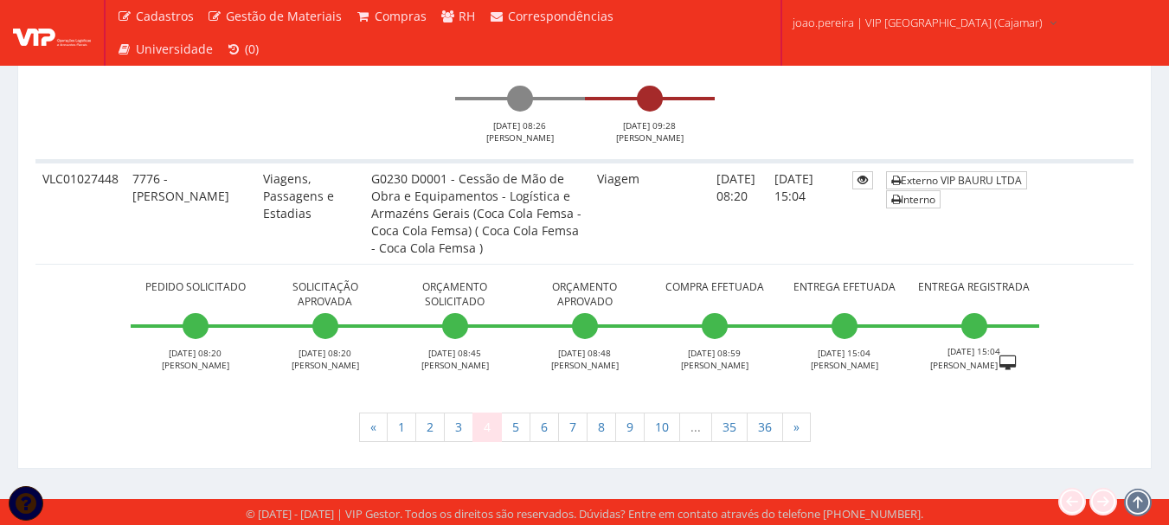
scroll to position [7011, 0]
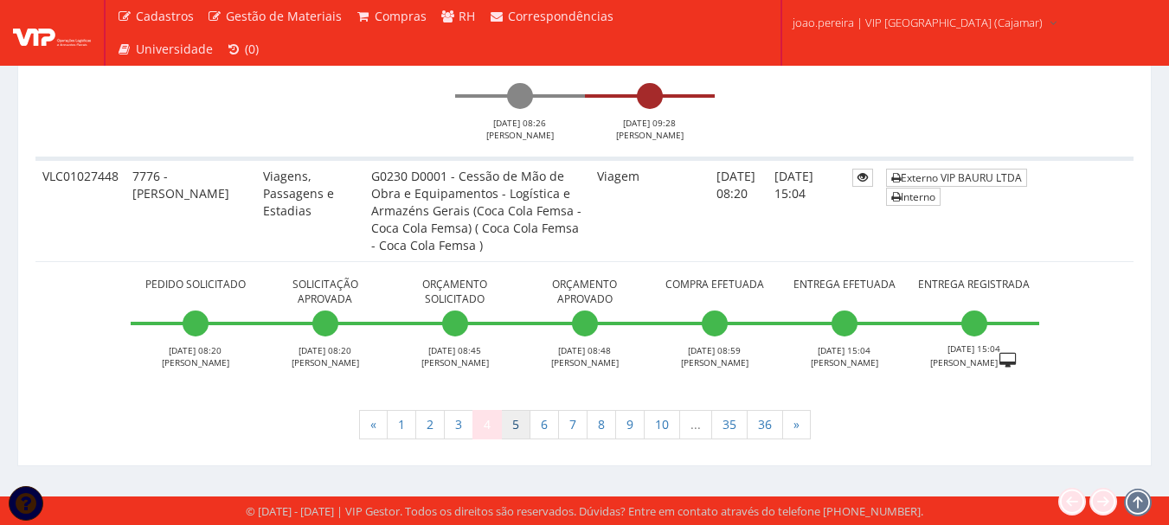
click at [522, 430] on link "5" at bounding box center [515, 424] width 29 height 29
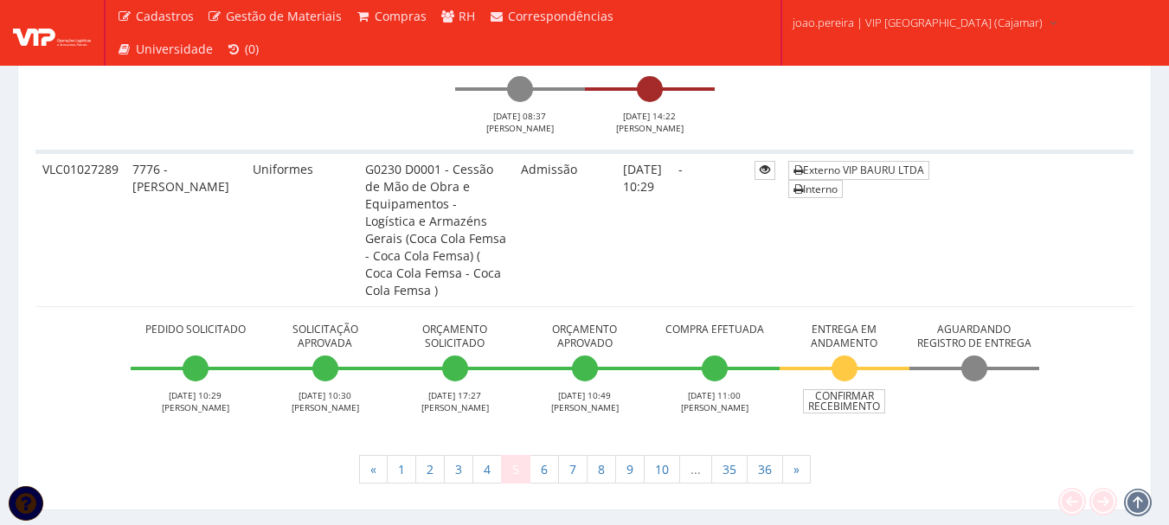
scroll to position [8586, 0]
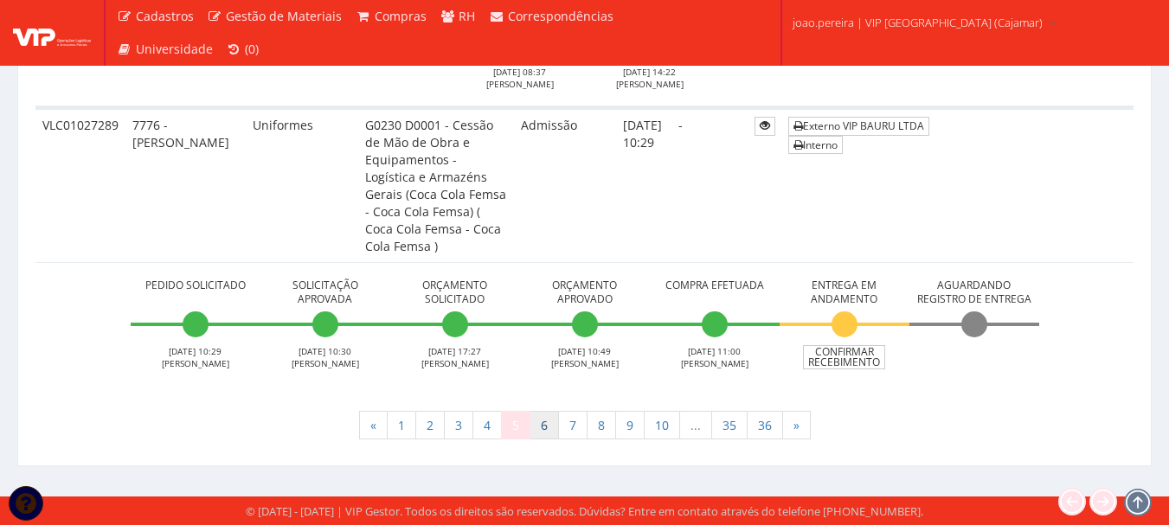
click at [541, 426] on link "6" at bounding box center [543, 425] width 29 height 29
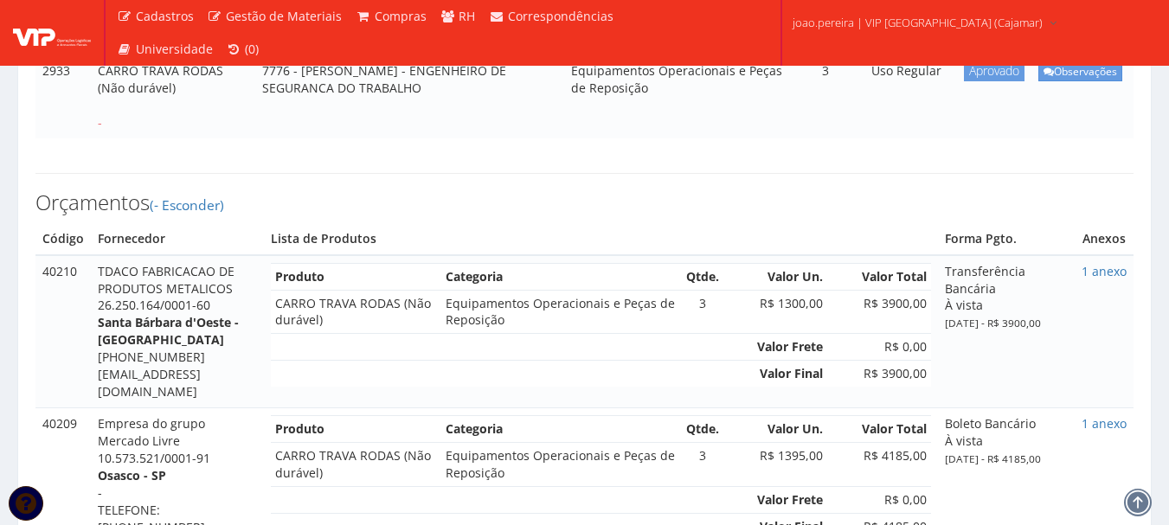
scroll to position [519, 0]
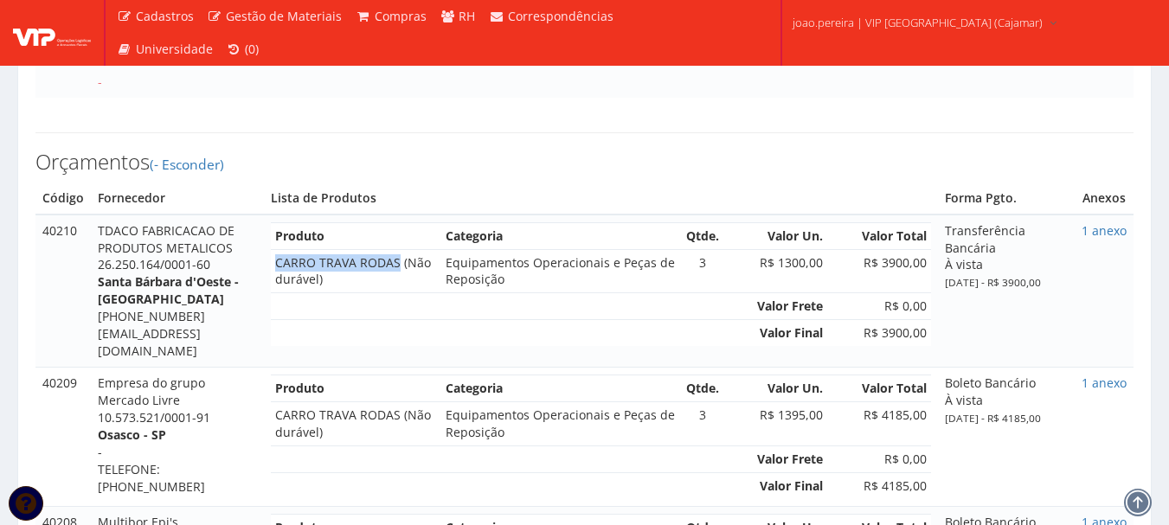
drag, startPoint x: 274, startPoint y: 208, endPoint x: 396, endPoint y: 211, distance: 122.0
click at [396, 249] on td "CARRO TRAVA RODAS (Não durável)" at bounding box center [356, 271] width 170 height 44
copy td "CARRO TRAVA RODAS"
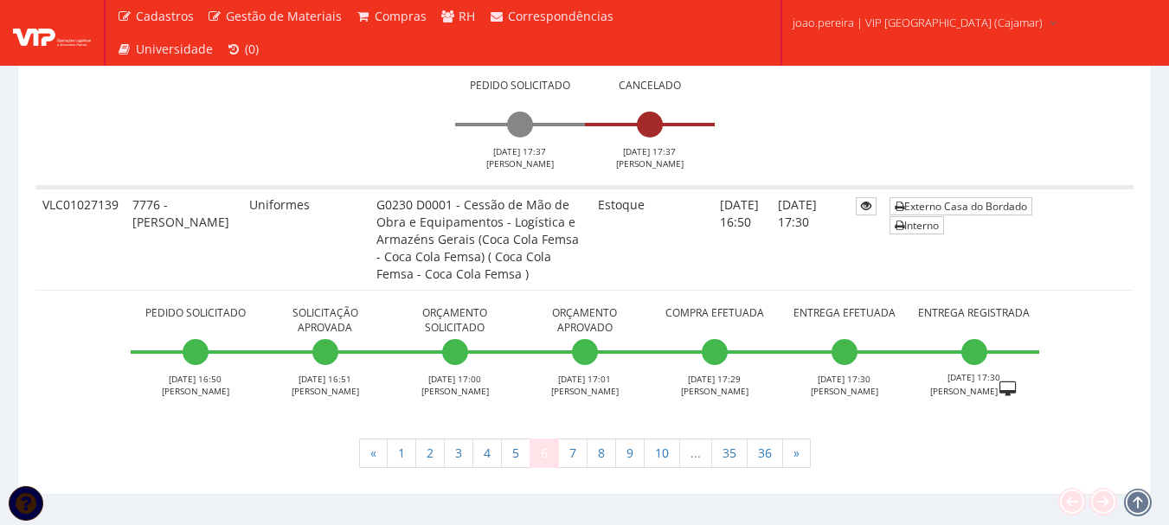
scroll to position [7137, 0]
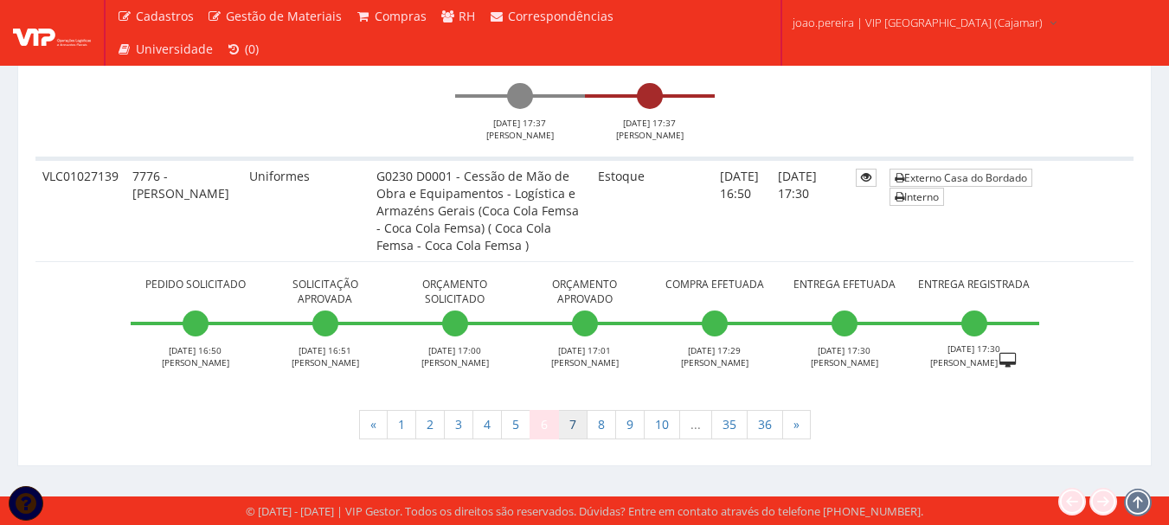
click at [579, 429] on link "7" at bounding box center [572, 424] width 29 height 29
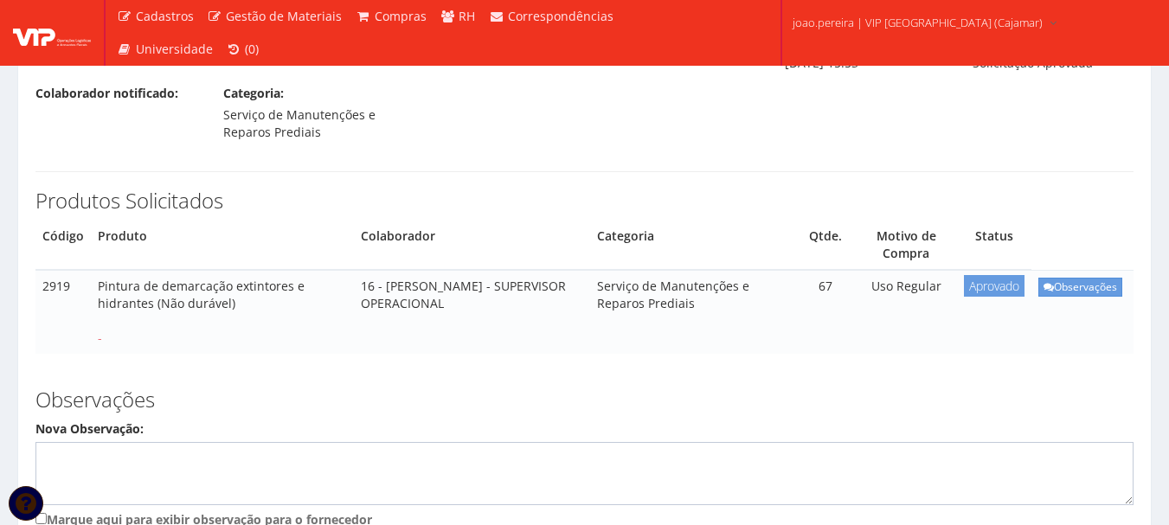
scroll to position [259, 0]
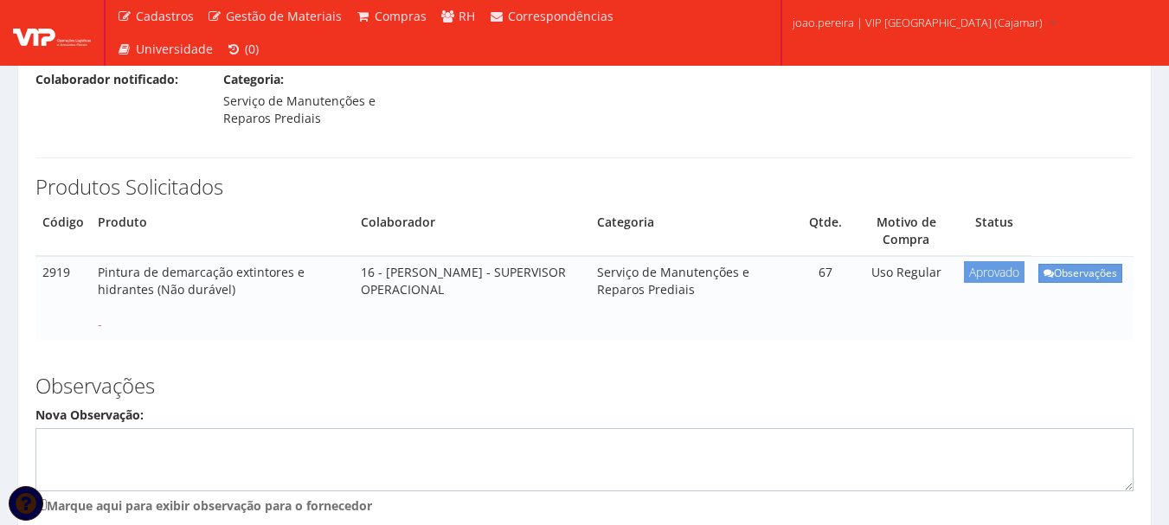
drag, startPoint x: 96, startPoint y: 235, endPoint x: 152, endPoint y: 262, distance: 62.3
click at [152, 262] on td "Pintura de demarcação extintores e hidrantes (Não durável) -" at bounding box center [222, 298] width 263 height 84
copy td "Pintura de demarcação extintores e hidrantes"
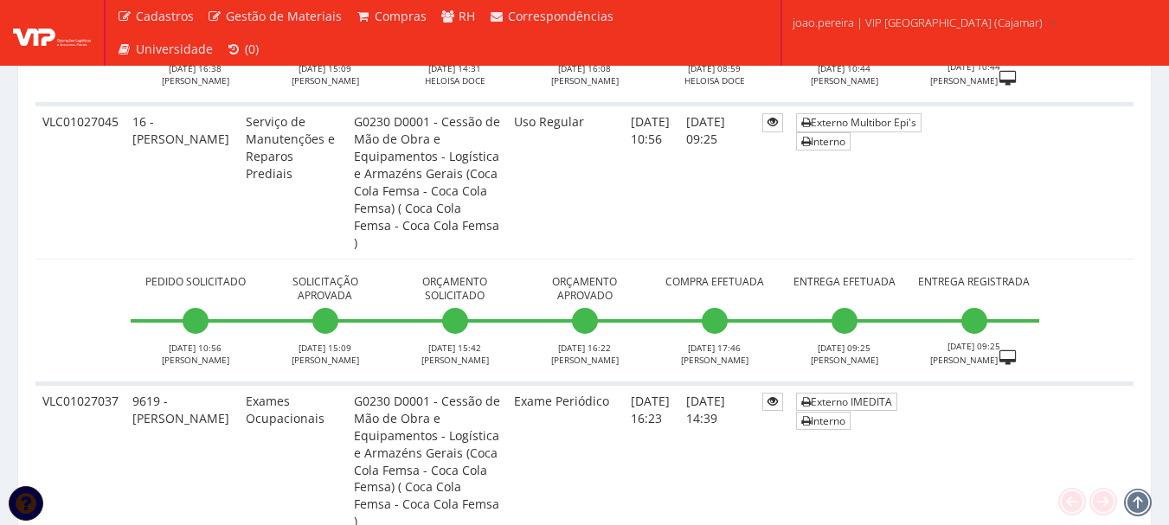
scroll to position [8717, 0]
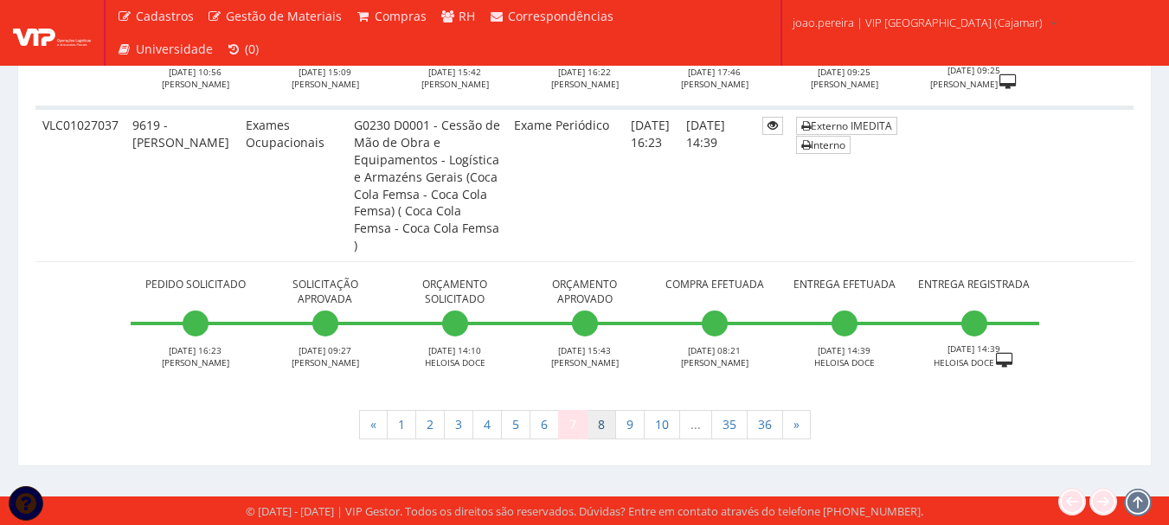
click at [606, 424] on link "8" at bounding box center [600, 424] width 29 height 29
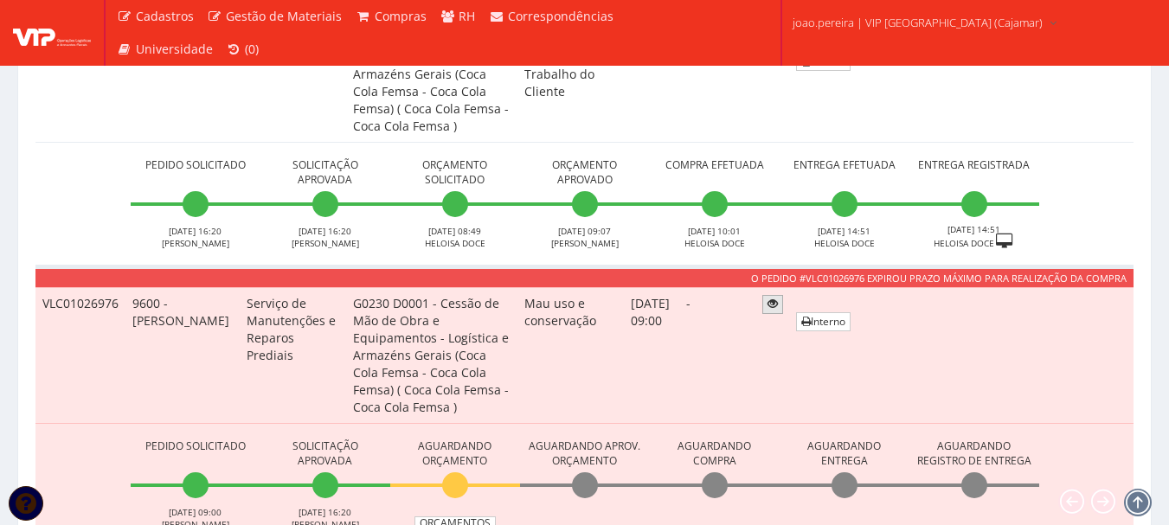
scroll to position [4325, 0]
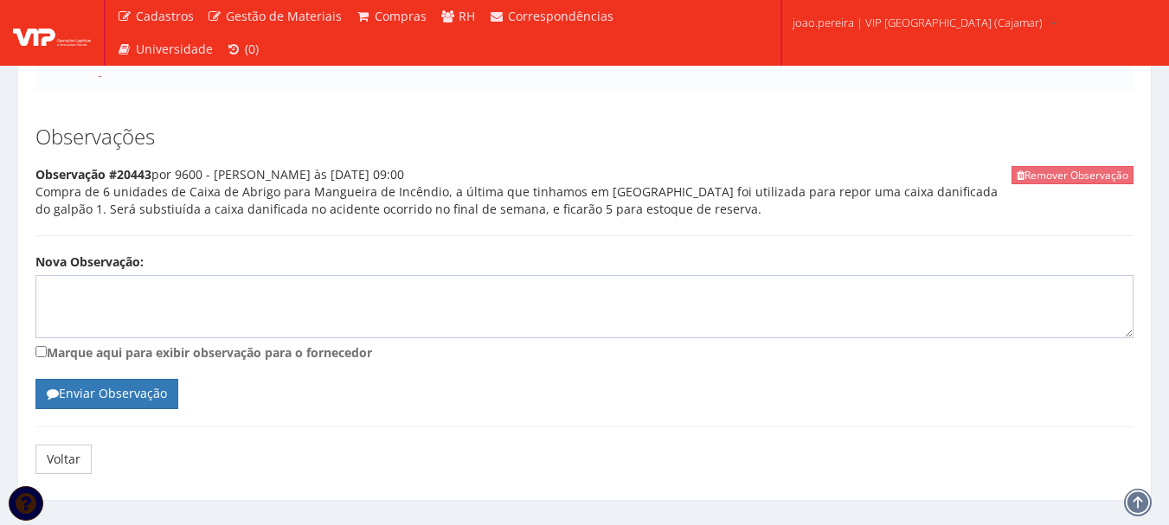
scroll to position [471, 0]
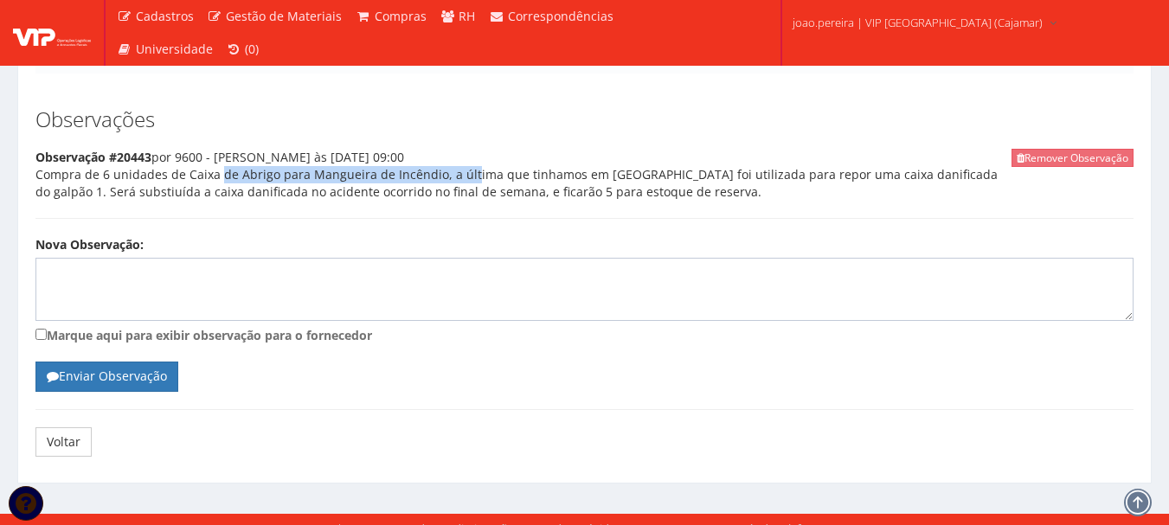
drag, startPoint x: 183, startPoint y: 154, endPoint x: 437, endPoint y: 153, distance: 253.4
click at [437, 153] on div "Remover Observação Observação #20443 por 9600 - [PERSON_NAME] às [DATE] 09:00 C…" at bounding box center [584, 184] width 1098 height 70
copy div "Caixa de Abrigo para Mangueira de Incêndio,"
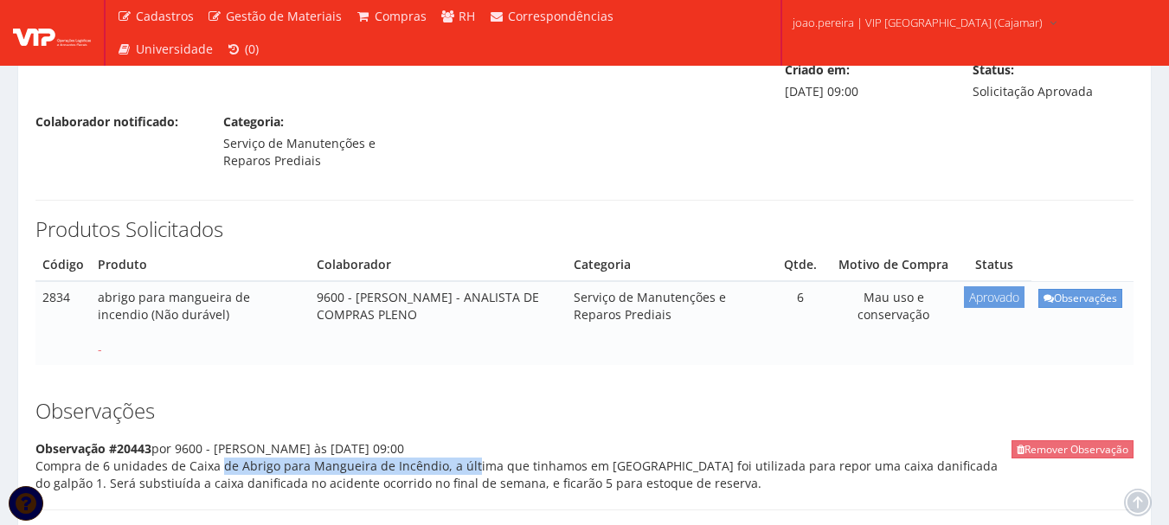
scroll to position [125, 0]
